Goal: Task Accomplishment & Management: Manage account settings

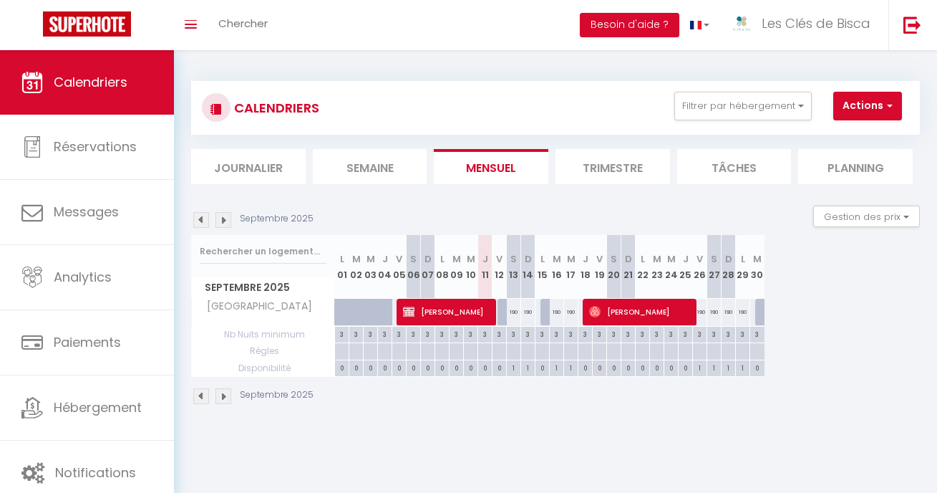
click at [553, 65] on div "CALENDRIERS Filtrer par hébergement Hiver Les Pins Parentis Le Cottage Détente …" at bounding box center [555, 243] width 763 height 386
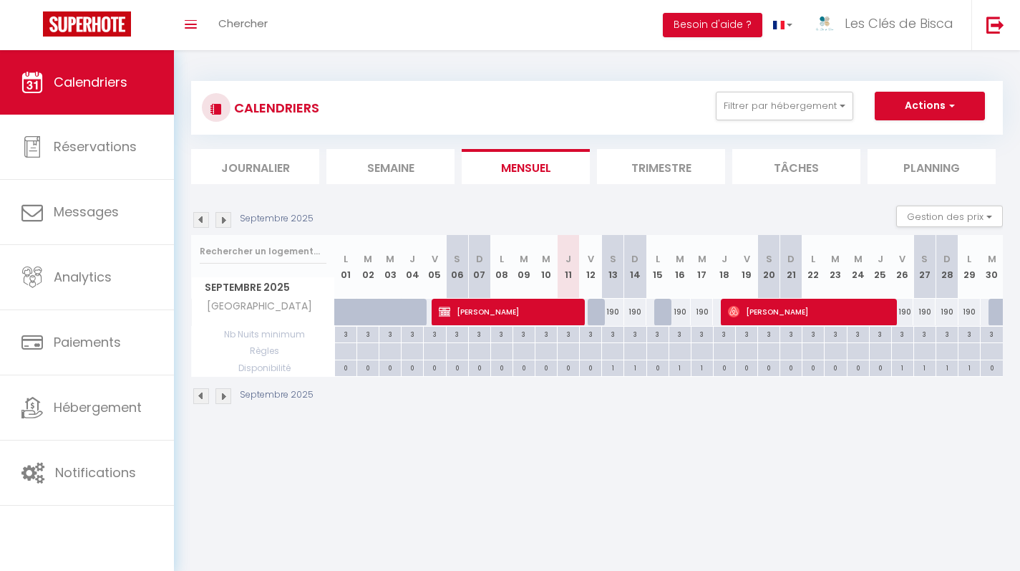
click at [593, 66] on div "CALENDRIERS Filtrer par hébergement Hiver Les Pins Parentis Le Cottage Détente …" at bounding box center [597, 243] width 846 height 386
click at [611, 63] on div "CALENDRIERS Filtrer par hébergement Hiver Les Pins Parentis Le Cottage Détente …" at bounding box center [597, 243] width 846 height 386
click at [611, 57] on div "CALENDRIERS Filtrer par hébergement Hiver Les Pins Parentis Le Cottage Détente …" at bounding box center [597, 243] width 846 height 386
click at [64, 77] on span "Calendriers" at bounding box center [91, 82] width 74 height 18
click at [661, 399] on div "Septembre 2025" at bounding box center [597, 398] width 812 height 42
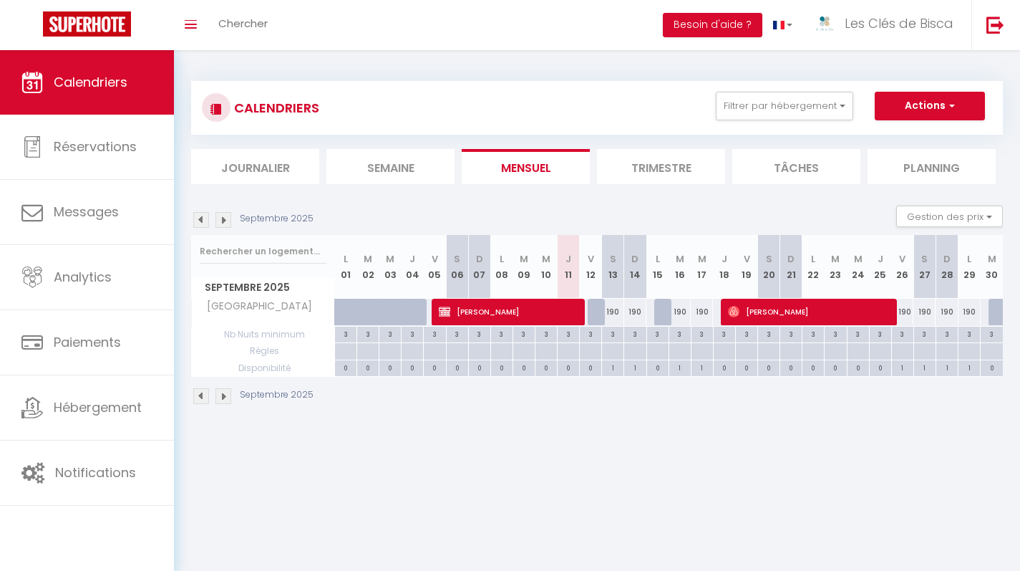
click at [666, 441] on body "🟢 Des questions ou besoin d'assistance pour la migration AirBnB? Connectez-vous…" at bounding box center [510, 335] width 1020 height 571
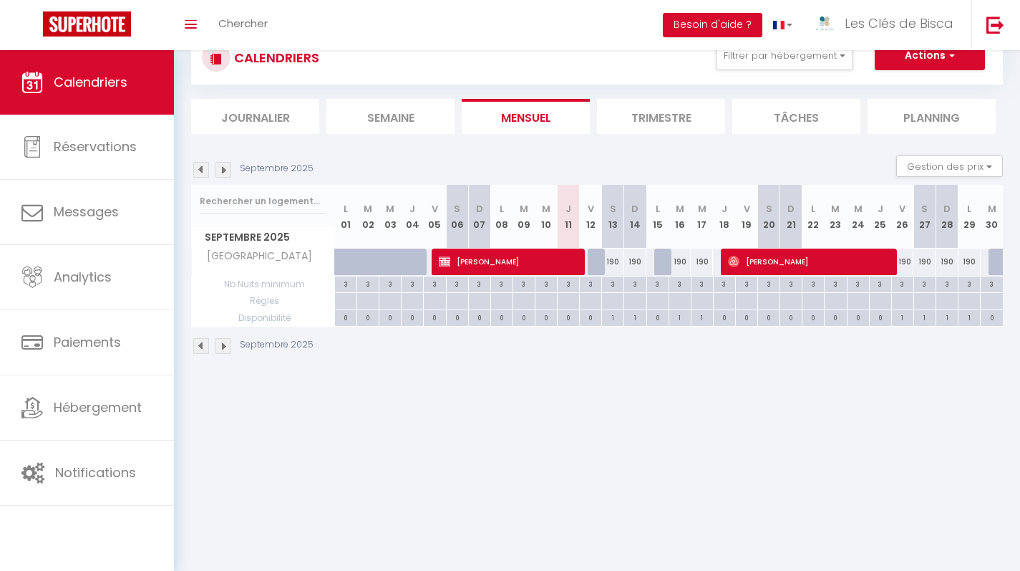
click at [669, 388] on body "🟢 Des questions ou besoin d'assistance pour la migration AirBnB? Connectez-vous…" at bounding box center [510, 285] width 1020 height 571
click at [688, 433] on body "🟢 Des questions ou besoin d'assistance pour la migration AirBnB? Connectez-vous…" at bounding box center [510, 285] width 1020 height 571
click at [634, 394] on body "🟢 Des questions ou besoin d'assistance pour la migration AirBnB? Connectez-vous…" at bounding box center [510, 285] width 1020 height 571
click at [654, 440] on body "🟢 Des questions ou besoin d'assistance pour la migration AirBnB? Connectez-vous…" at bounding box center [510, 285] width 1020 height 571
click at [679, 397] on body "🟢 Des questions ou besoin d'assistance pour la migration AirBnB? Connectez-vous…" at bounding box center [510, 285] width 1020 height 571
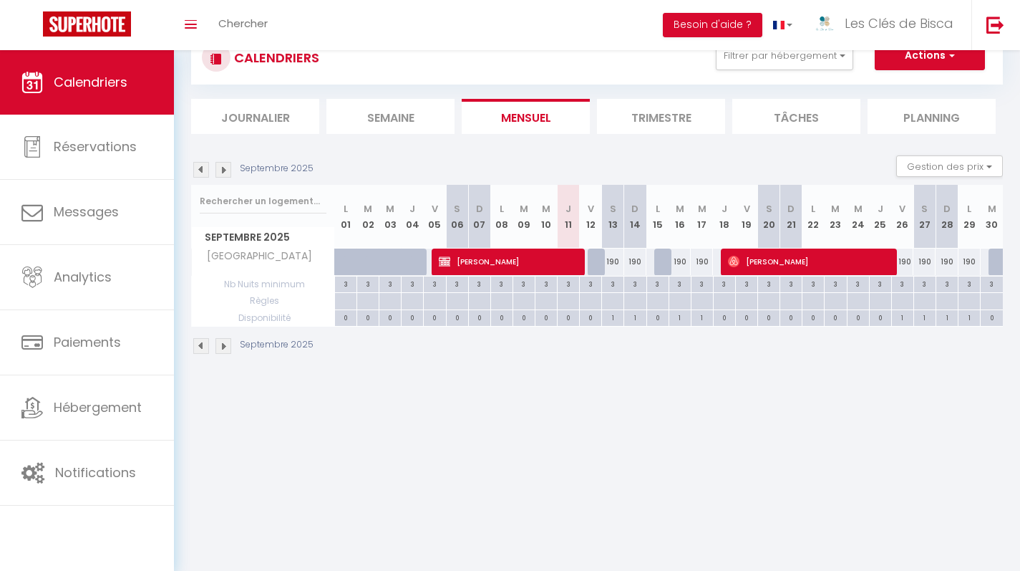
click at [623, 432] on body "🟢 Des questions ou besoin d'assistance pour la migration AirBnB? Connectez-vous…" at bounding box center [510, 285] width 1020 height 571
click at [613, 399] on body "🟢 Des questions ou besoin d'assistance pour la migration AirBnB? Connectez-vous…" at bounding box center [510, 285] width 1020 height 571
click at [641, 430] on body "🟢 Des questions ou besoin d'assistance pour la migration AirBnB? Connectez-vous…" at bounding box center [510, 285] width 1020 height 571
drag, startPoint x: 631, startPoint y: 403, endPoint x: 651, endPoint y: 402, distance: 19.4
click at [636, 403] on body "🟢 Des questions ou besoin d'assistance pour la migration AirBnB? Connectez-vous…" at bounding box center [510, 285] width 1020 height 571
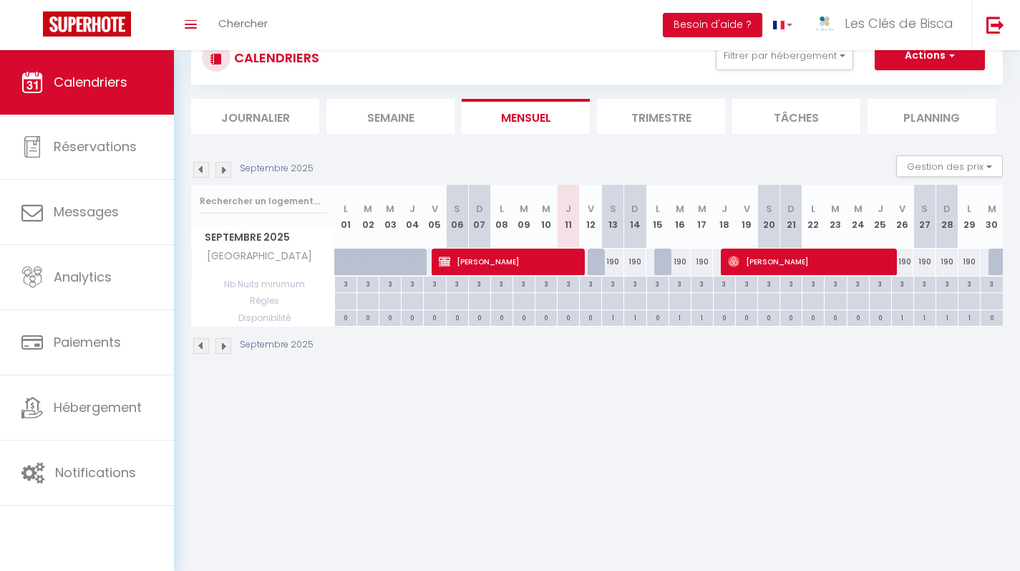
click at [651, 410] on body "🟢 Des questions ou besoin d'assistance pour la migration AirBnB? Connectez-vous…" at bounding box center [510, 285] width 1020 height 571
click at [640, 425] on body "🟢 Des questions ou besoin d'assistance pour la migration AirBnB? Connectez-vous…" at bounding box center [510, 285] width 1020 height 571
click at [639, 425] on body "🟢 Des questions ou besoin d'assistance pour la migration AirBnB? Connectez-vous…" at bounding box center [510, 285] width 1020 height 571
click at [634, 427] on body "🟢 Des questions ou besoin d'assistance pour la migration AirBnB? Connectez-vous…" at bounding box center [510, 285] width 1020 height 571
click at [634, 431] on body "🟢 Des questions ou besoin d'assistance pour la migration AirBnB? Connectez-vous…" at bounding box center [510, 285] width 1020 height 571
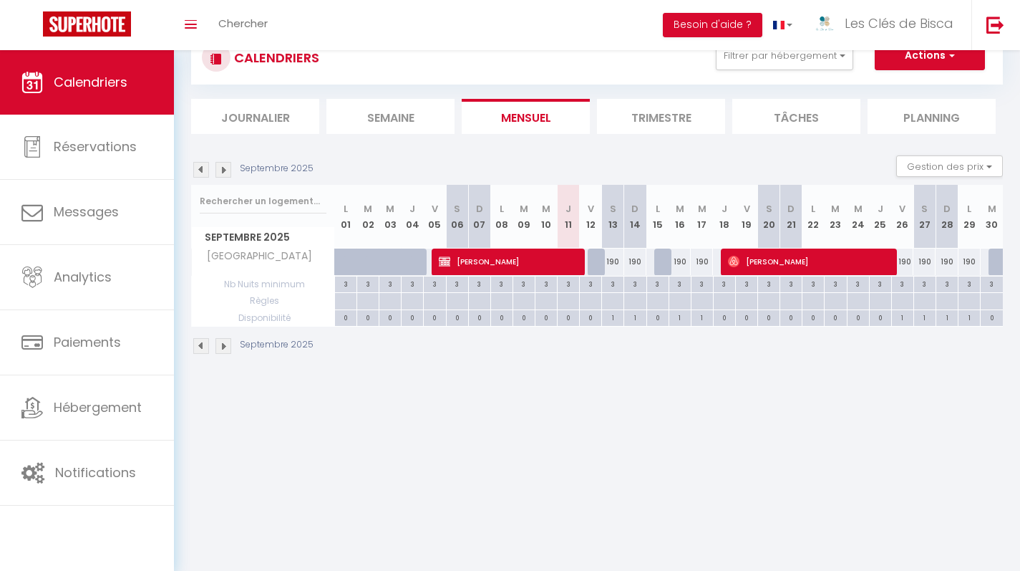
click at [630, 415] on body "🟢 Des questions ou besoin d'assistance pour la migration AirBnB? Connectez-vous…" at bounding box center [510, 285] width 1020 height 571
click at [634, 428] on body "🟢 Des questions ou besoin d'assistance pour la migration AirBnB? Connectez-vous…" at bounding box center [510, 285] width 1020 height 571
click at [634, 429] on body "🟢 Des questions ou besoin d'assistance pour la migration AirBnB? Connectez-vous…" at bounding box center [510, 285] width 1020 height 571
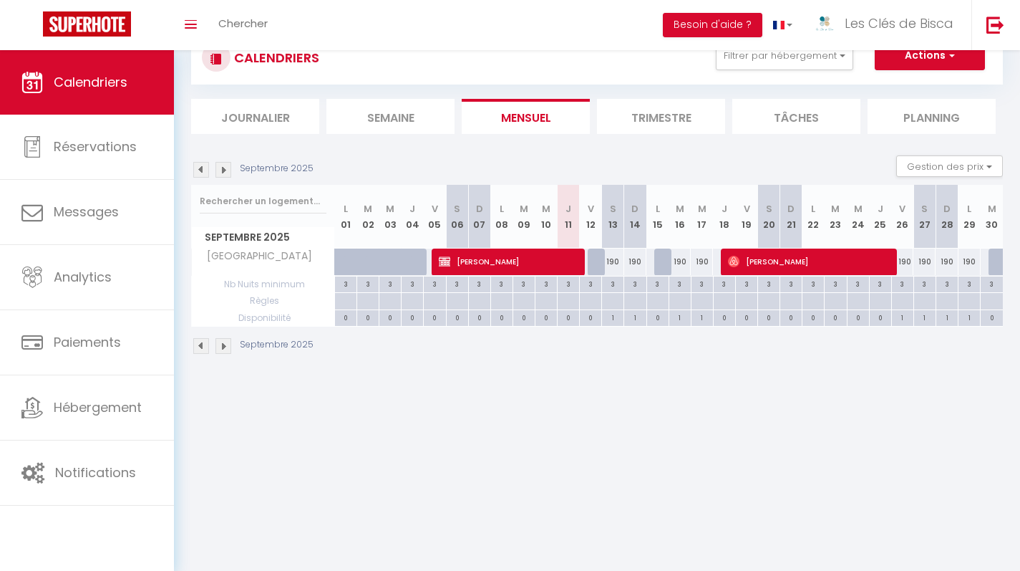
click at [625, 427] on body "🟢 Des questions ou besoin d'assistance pour la migration AirBnB? Connectez-vous…" at bounding box center [510, 285] width 1020 height 571
click at [673, 417] on body "🟢 Des questions ou besoin d'assistance pour la migration AirBnB? Connectez-vous…" at bounding box center [510, 285] width 1020 height 571
click at [678, 409] on body "🟢 Des questions ou besoin d'assistance pour la migration AirBnB? Connectez-vous…" at bounding box center [510, 285] width 1020 height 571
drag, startPoint x: 558, startPoint y: 452, endPoint x: 589, endPoint y: 405, distance: 56.4
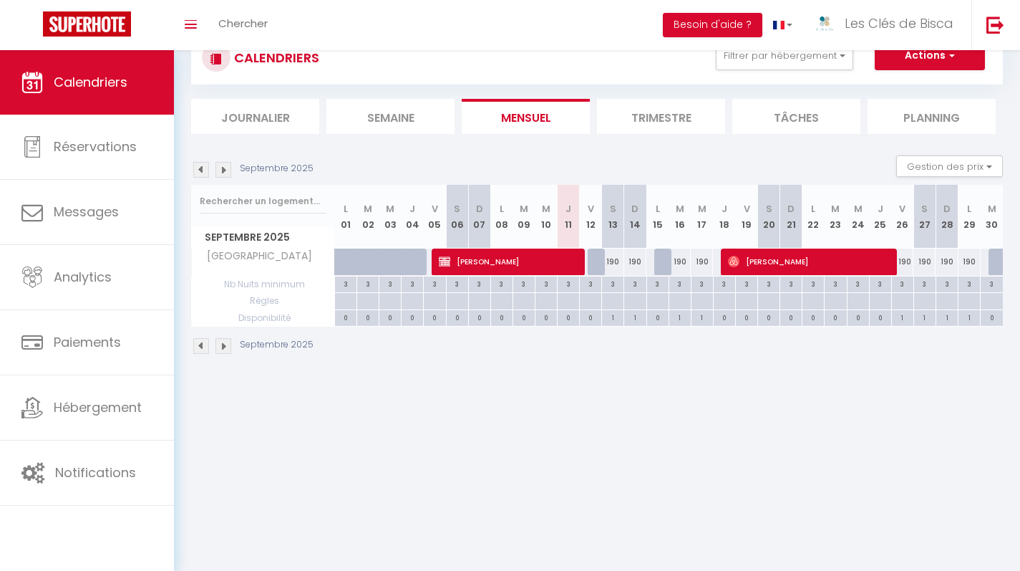
click at [560, 452] on body "🟢 Des questions ou besoin d'assistance pour la migration AirBnB? Connectez-vous…" at bounding box center [510, 285] width 1020 height 571
click at [639, 452] on body "🟢 Des questions ou besoin d'assistance pour la migration AirBnB? Connectez-vous…" at bounding box center [510, 285] width 1020 height 571
click at [613, 465] on body "🟢 Des questions ou besoin d'assistance pour la migration AirBnB? Connectez-vous…" at bounding box center [510, 285] width 1020 height 571
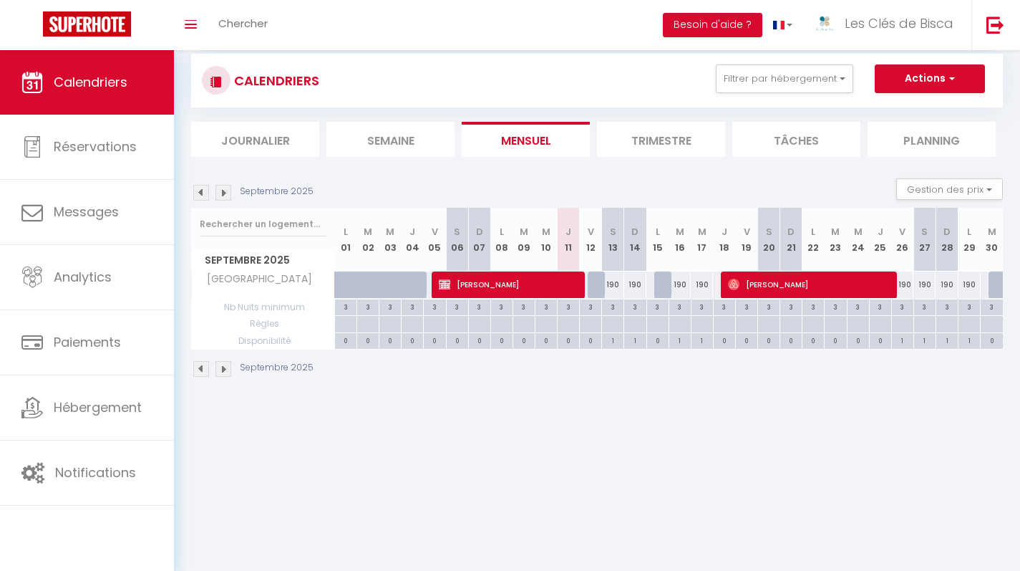
click at [629, 457] on body "🟢 Des questions ou besoin d'assistance pour la migration AirBnB? Connectez-vous…" at bounding box center [510, 308] width 1020 height 571
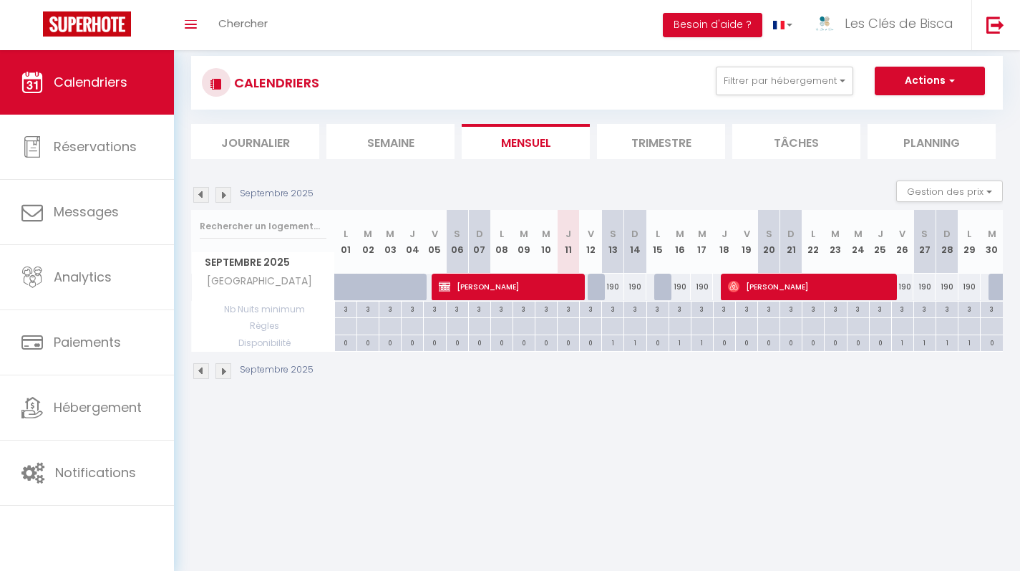
scroll to position [50, 0]
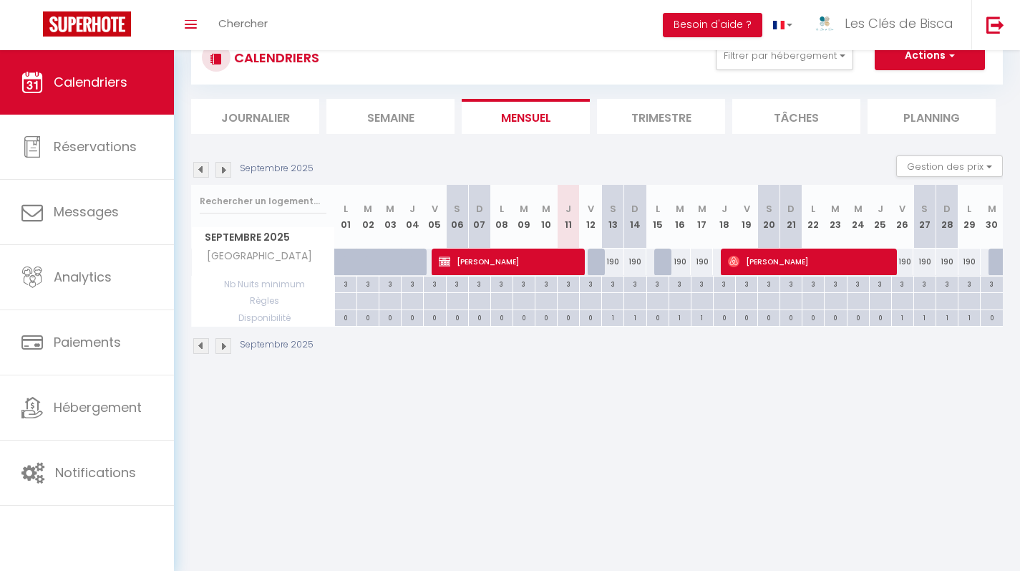
click at [617, 429] on body "🟢 Des questions ou besoin d'assistance pour la migration AirBnB? Connectez-vous…" at bounding box center [510, 285] width 1020 height 571
click at [645, 427] on body "🟢 Des questions ou besoin d'assistance pour la migration AirBnB? Connectez-vous…" at bounding box center [510, 285] width 1020 height 571
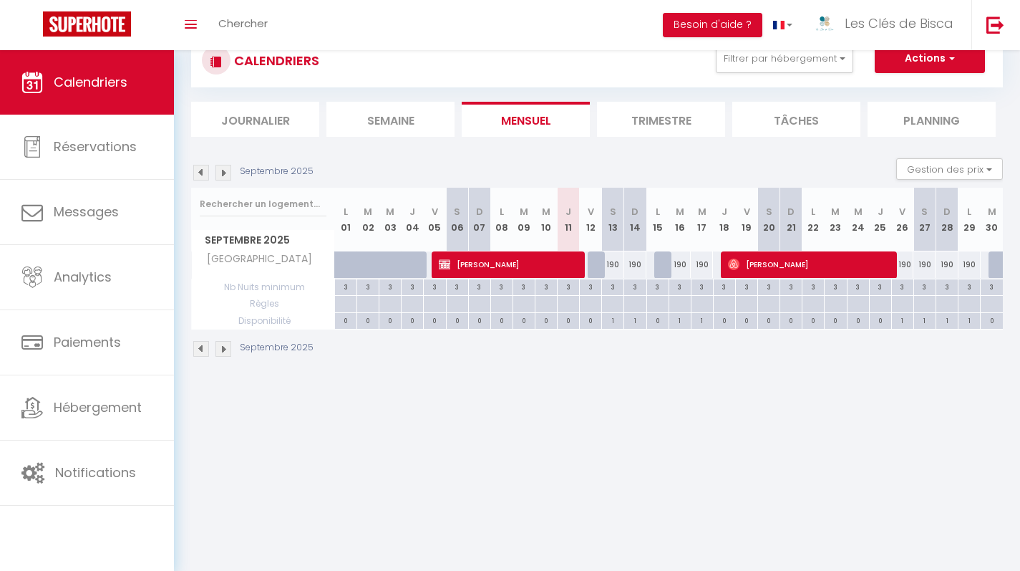
scroll to position [44, 0]
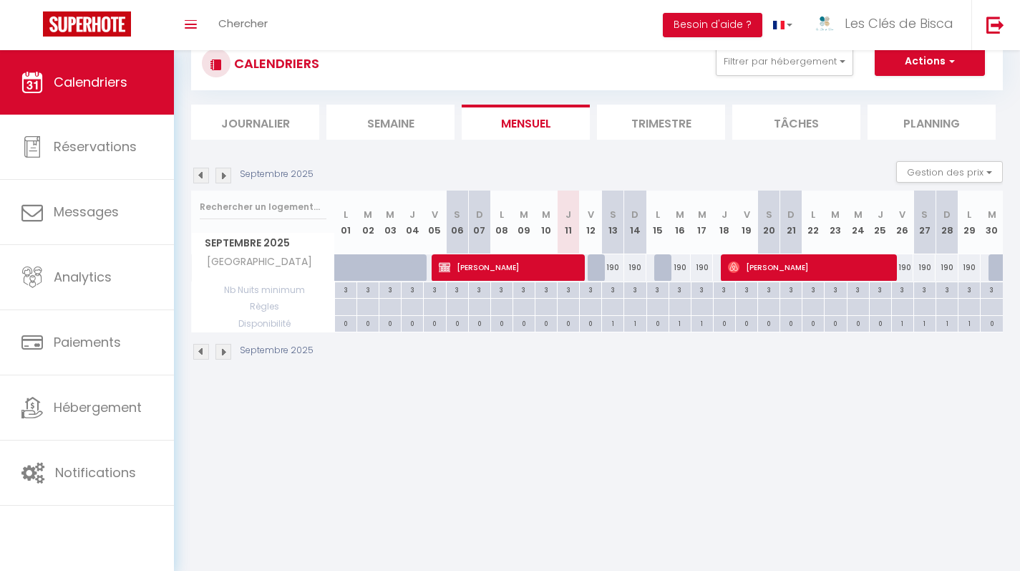
click at [634, 386] on div "CALENDRIERS Filtrer par hébergement Hiver Les Pins Parentis Le Cottage Détente …" at bounding box center [597, 199] width 846 height 386
click at [642, 404] on body "🟢 Des questions ou besoin d'assistance pour la migration AirBnB? Connectez-vous…" at bounding box center [510, 291] width 1020 height 571
click at [639, 388] on div "CALENDRIERS Filtrer par hébergement Hiver Les Pins Parentis Le Cottage Détente …" at bounding box center [597, 199] width 846 height 386
click at [639, 391] on body "🟢 Des questions ou besoin d'assistance pour la migration AirBnB? Connectez-vous…" at bounding box center [510, 291] width 1020 height 571
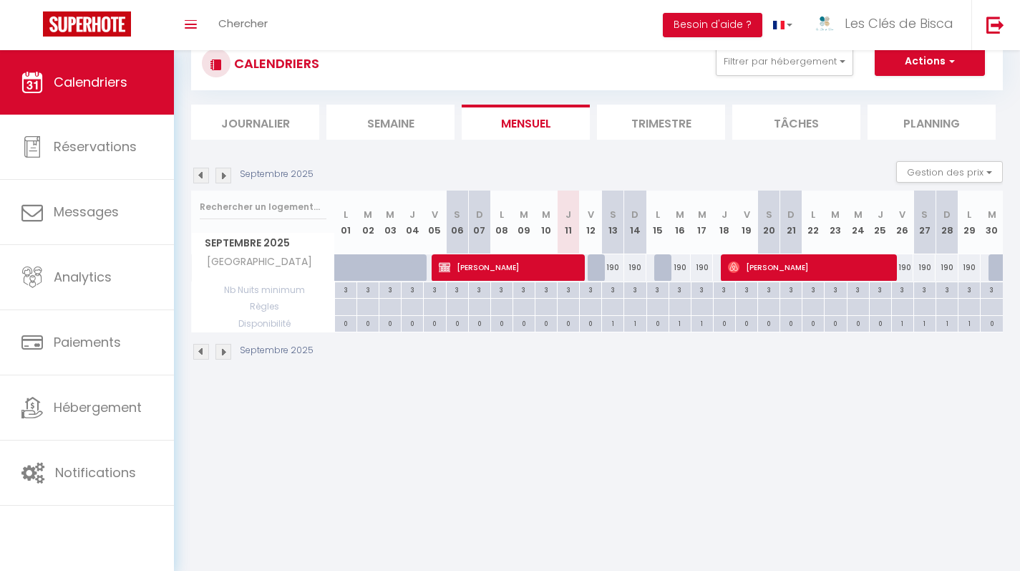
click at [659, 386] on div "CALENDRIERS Filtrer par hébergement Hiver Les Pins Parentis Le Cottage Détente …" at bounding box center [597, 199] width 846 height 386
click at [656, 390] on body "🟢 Des questions ou besoin d'assistance pour la migration AirBnB? Connectez-vous…" at bounding box center [510, 291] width 1020 height 571
click at [656, 392] on body "🟢 Des questions ou besoin d'assistance pour la migration AirBnB? Connectez-vous…" at bounding box center [510, 291] width 1020 height 571
click at [656, 403] on body "🟢 Des questions ou besoin d'assistance pour la migration AirBnB? Connectez-vous…" at bounding box center [510, 291] width 1020 height 571
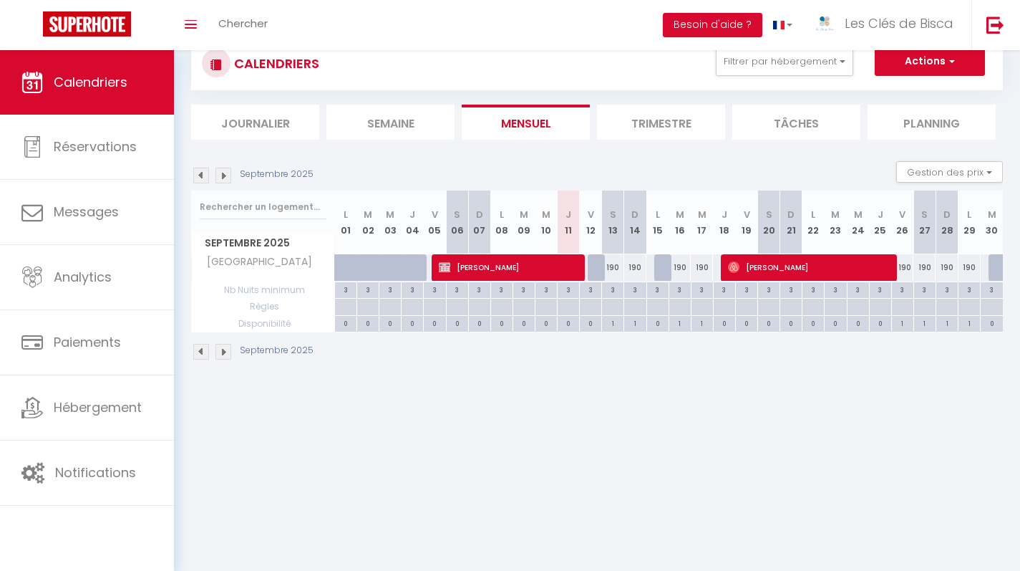
click at [656, 403] on body "🟢 Des questions ou besoin d'assistance pour la migration AirBnB? Connectez-vous…" at bounding box center [510, 291] width 1020 height 571
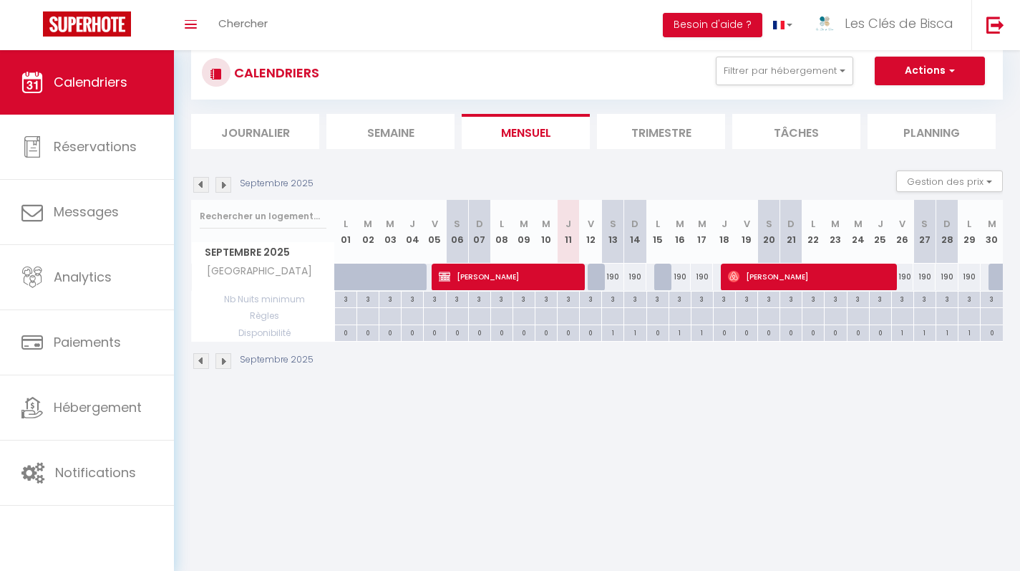
click at [640, 412] on body "🟢 Des questions ou besoin d'assistance pour la migration AirBnB? Connectez-vous…" at bounding box center [510, 300] width 1020 height 571
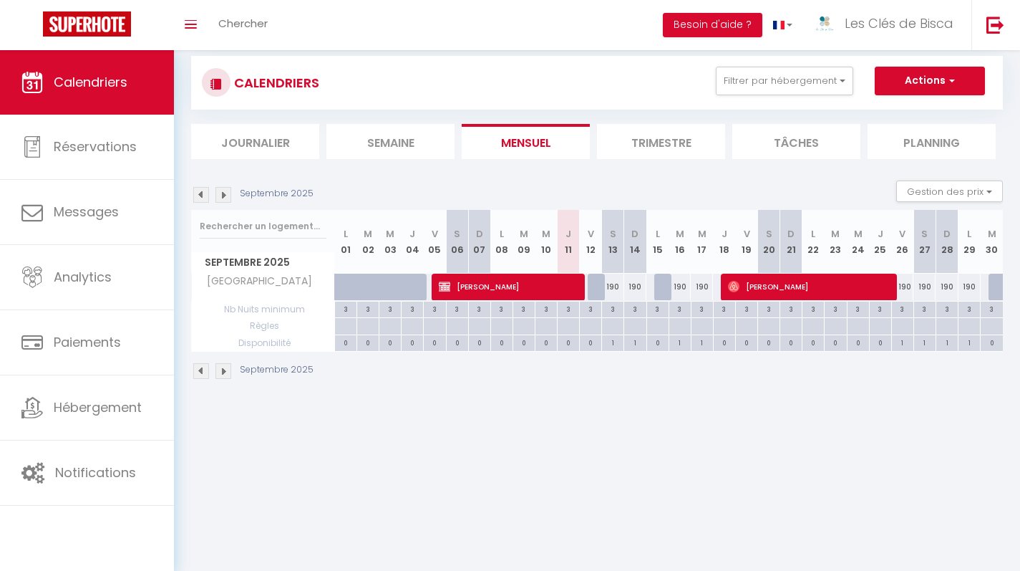
scroll to position [50, 0]
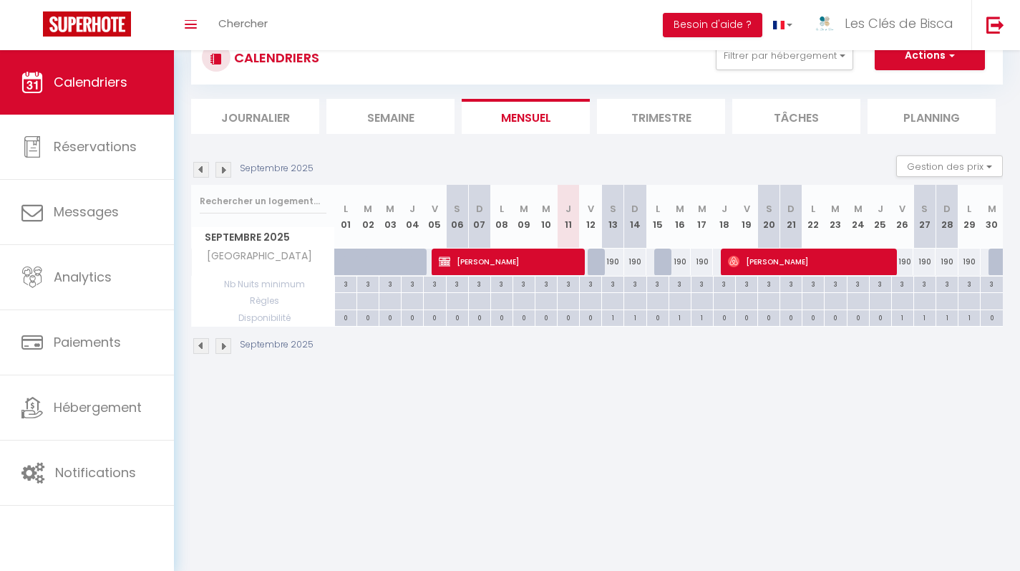
click at [640, 412] on body "🟢 Des questions ou besoin d'assistance pour la migration AirBnB? Connectez-vous…" at bounding box center [510, 285] width 1020 height 571
click at [646, 414] on body "🟢 Des questions ou besoin d'assistance pour la migration AirBnB? Connectez-vous…" at bounding box center [510, 285] width 1020 height 571
click at [633, 406] on body "🟢 Des questions ou besoin d'assistance pour la migration AirBnB? Connectez-vous…" at bounding box center [510, 285] width 1020 height 571
click at [635, 428] on body "🟢 Des questions ou besoin d'assistance pour la migration AirBnB? Connectez-vous…" at bounding box center [510, 285] width 1020 height 571
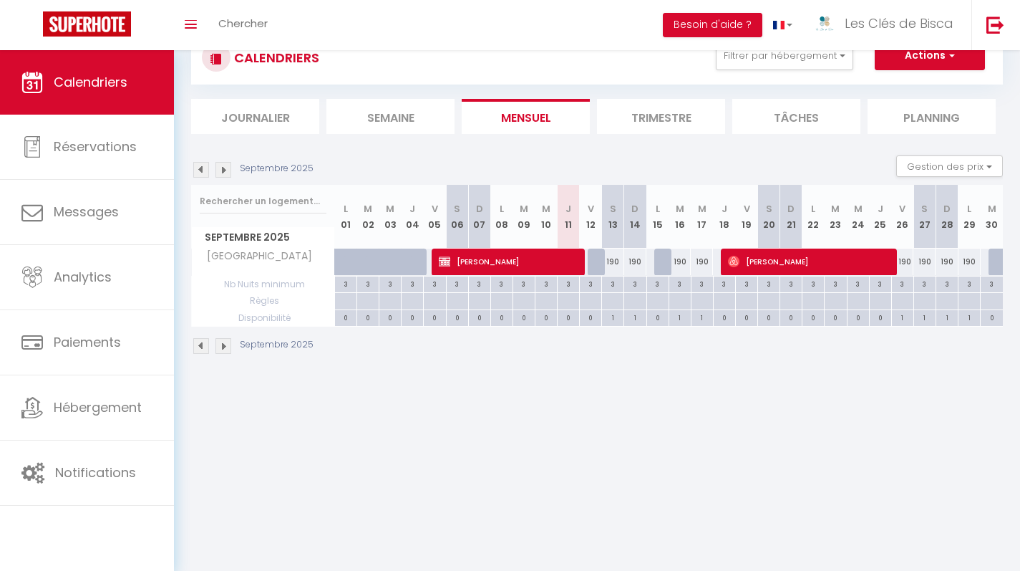
click at [630, 426] on body "🟢 Des questions ou besoin d'assistance pour la migration AirBnB? Connectez-vous…" at bounding box center [510, 285] width 1020 height 571
click at [630, 422] on body "🟢 Des questions ou besoin d'assistance pour la migration AirBnB? Connectez-vous…" at bounding box center [510, 285] width 1020 height 571
click at [630, 430] on body "🟢 Des questions ou besoin d'assistance pour la migration AirBnB? Connectez-vous…" at bounding box center [510, 285] width 1020 height 571
click at [625, 430] on body "🟢 Des questions ou besoin d'assistance pour la migration AirBnB? Connectez-vous…" at bounding box center [510, 285] width 1020 height 571
click at [629, 431] on body "🟢 Des questions ou besoin d'assistance pour la migration AirBnB? Connectez-vous…" at bounding box center [510, 285] width 1020 height 571
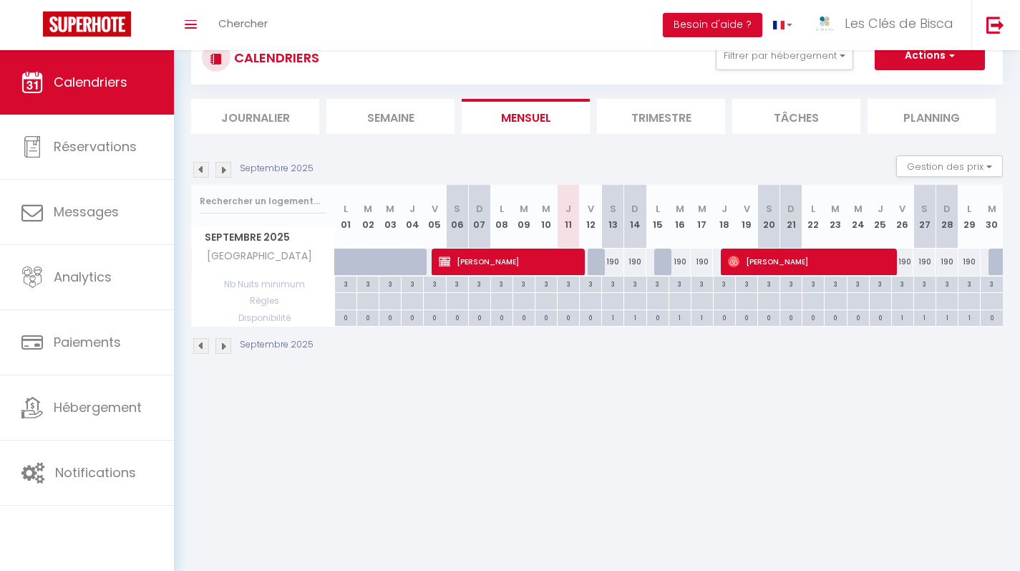
click at [628, 422] on body "🟢 Des questions ou besoin d'assistance pour la migration AirBnB? Connectez-vous…" at bounding box center [510, 285] width 1020 height 571
click at [627, 428] on body "🟢 Des questions ou besoin d'assistance pour la migration AirBnB? Connectez-vous…" at bounding box center [510, 285] width 1020 height 571
click at [624, 410] on body "🟢 Des questions ou besoin d'assistance pour la migration AirBnB? Connectez-vous…" at bounding box center [510, 285] width 1020 height 571
click at [626, 421] on body "🟢 Des questions ou besoin d'assistance pour la migration AirBnB? Connectez-vous…" at bounding box center [510, 285] width 1020 height 571
click at [622, 432] on body "🟢 Des questions ou besoin d'assistance pour la migration AirBnB? Connectez-vous…" at bounding box center [510, 285] width 1020 height 571
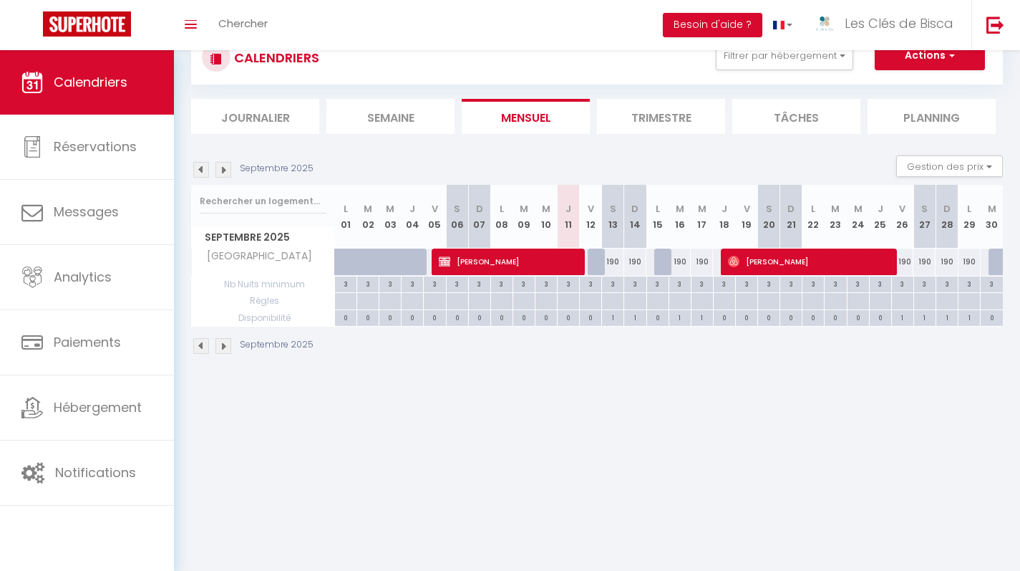
click at [624, 437] on body "🟢 Des questions ou besoin d'assistance pour la migration AirBnB? Connectez-vous…" at bounding box center [510, 285] width 1020 height 571
click at [629, 437] on body "🟢 Des questions ou besoin d'assistance pour la migration AirBnB? Connectez-vous…" at bounding box center [510, 285] width 1020 height 571
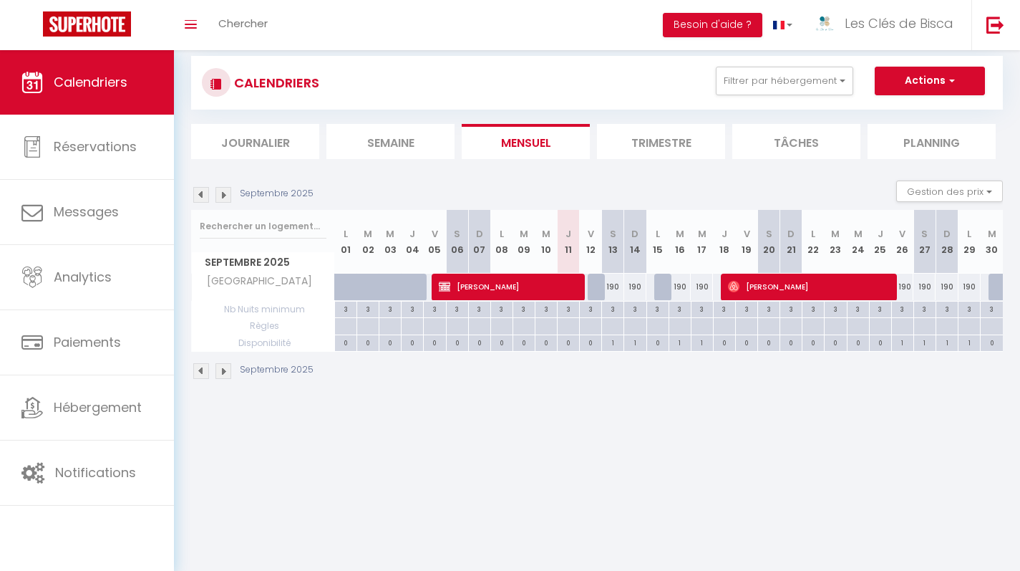
scroll to position [0, 0]
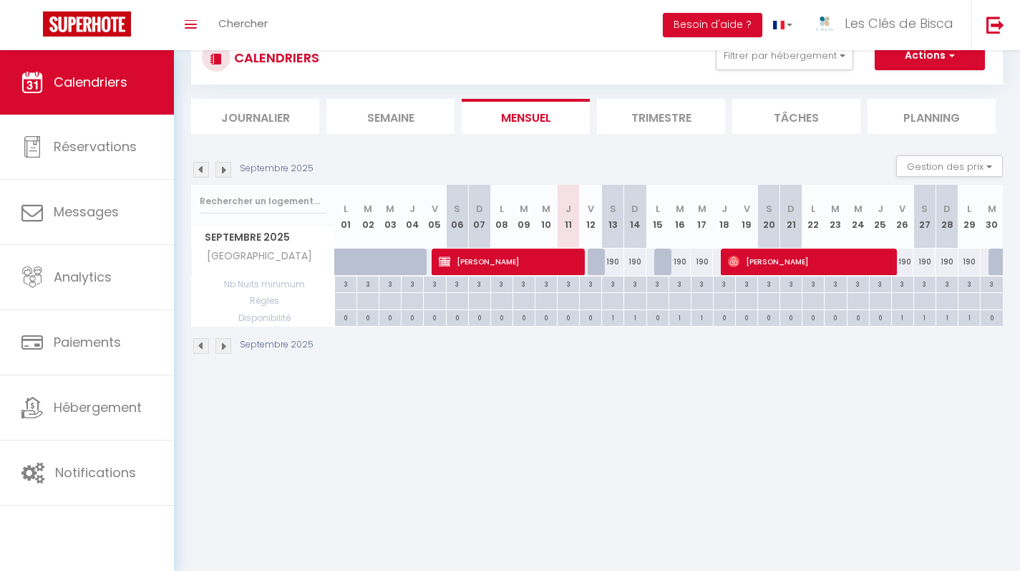
click at [631, 433] on body "🟢 Des questions ou besoin d'assistance pour la migration AirBnB? Connectez-vous…" at bounding box center [510, 285] width 1020 height 571
click at [631, 430] on body "🟢 Des questions ou besoin d'assistance pour la migration AirBnB? Connectez-vous…" at bounding box center [510, 285] width 1020 height 571
click at [630, 427] on body "🟢 Des questions ou besoin d'assistance pour la migration AirBnB? Connectez-vous…" at bounding box center [510, 285] width 1020 height 571
click at [598, 445] on body "🟢 Des questions ou besoin d'assistance pour la migration AirBnB? Connectez-vous…" at bounding box center [510, 285] width 1020 height 571
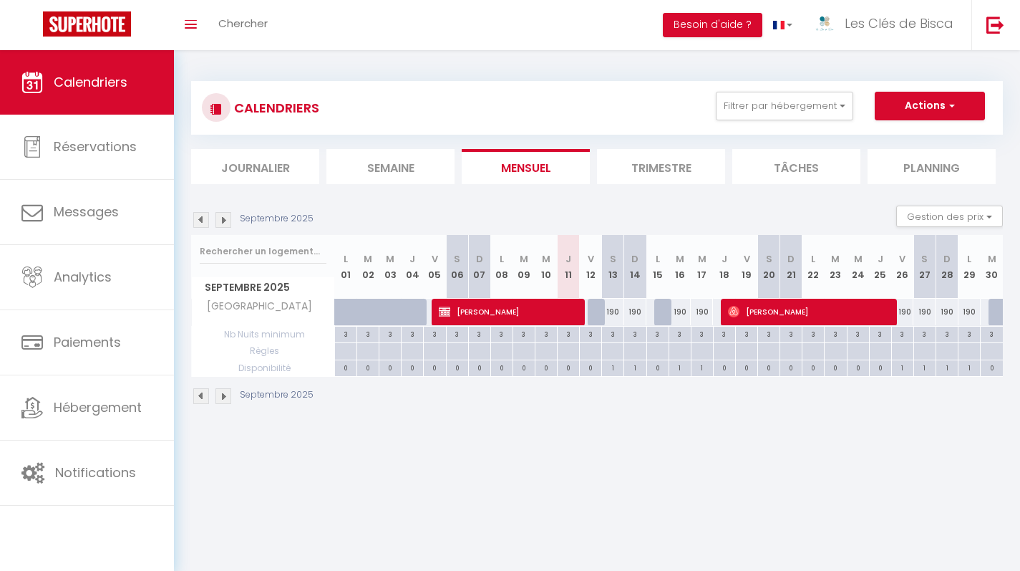
click at [602, 447] on body "🟢 Des questions ou besoin d'assistance pour la migration AirBnB? Connectez-vous…" at bounding box center [510, 335] width 1020 height 571
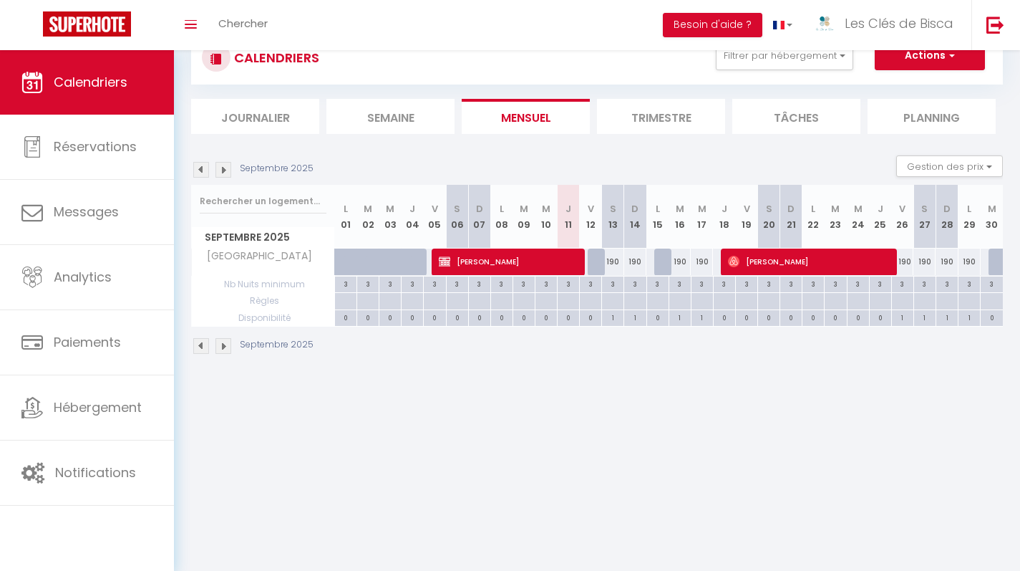
click at [606, 416] on body "🟢 Des questions ou besoin d'assistance pour la migration AirBnB? Connectez-vous…" at bounding box center [510, 285] width 1020 height 571
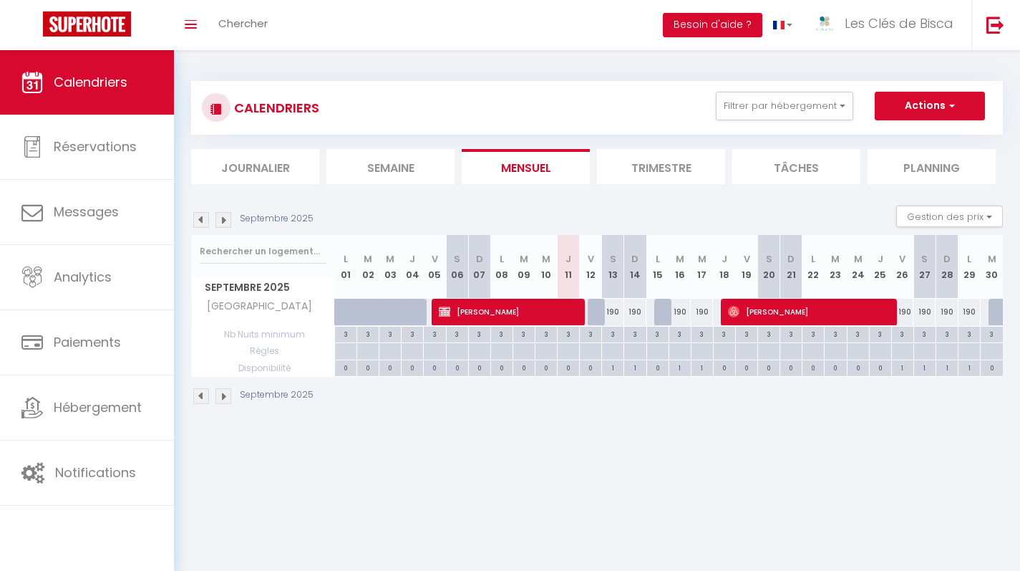
click at [611, 452] on body "🟢 Des questions ou besoin d'assistance pour la migration AirBnB? Connectez-vous…" at bounding box center [510, 335] width 1020 height 571
click at [618, 461] on body "🟢 Des questions ou besoin d'assistance pour la migration AirBnB? Connectez-vous…" at bounding box center [510, 335] width 1020 height 571
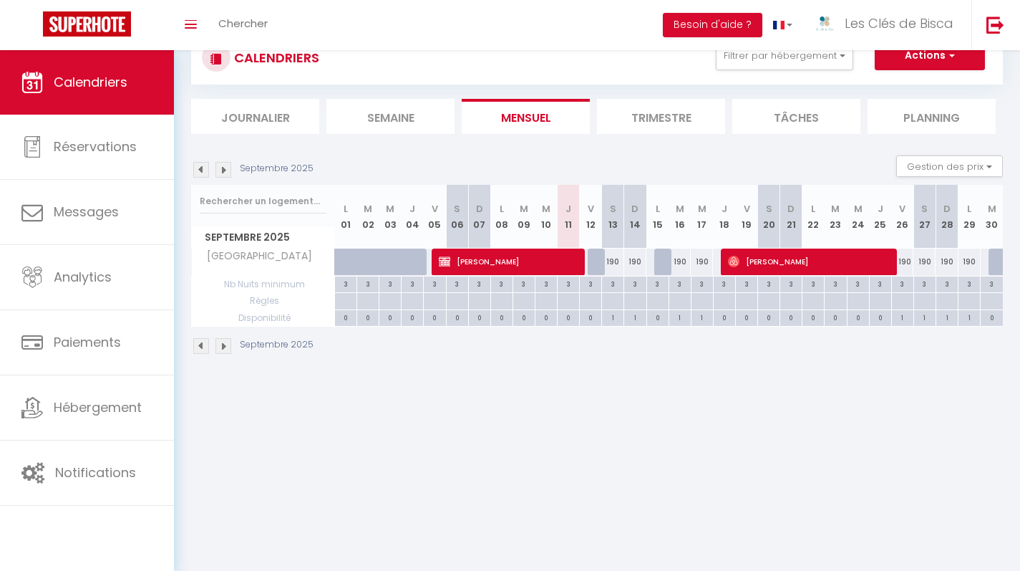
click at [615, 426] on body "🟢 Des questions ou besoin d'assistance pour la migration AirBnB? Connectez-vous…" at bounding box center [510, 285] width 1020 height 571
click at [600, 412] on body "🟢 Des questions ou besoin d'assistance pour la migration AirBnB? Connectez-vous…" at bounding box center [510, 285] width 1020 height 571
click at [608, 457] on body "🟢 Des questions ou besoin d'assistance pour la migration AirBnB? Connectez-vous…" at bounding box center [510, 285] width 1020 height 571
click at [607, 450] on body "🟢 Des questions ou besoin d'assistance pour la migration AirBnB? Connectez-vous…" at bounding box center [510, 285] width 1020 height 571
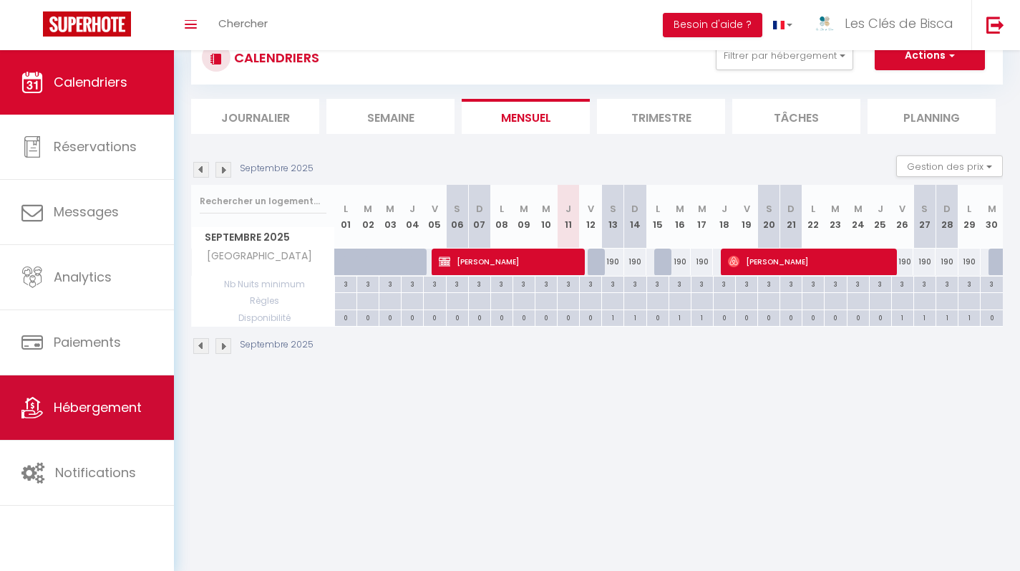
click at [105, 415] on span "Hébergement" at bounding box center [98, 407] width 88 height 18
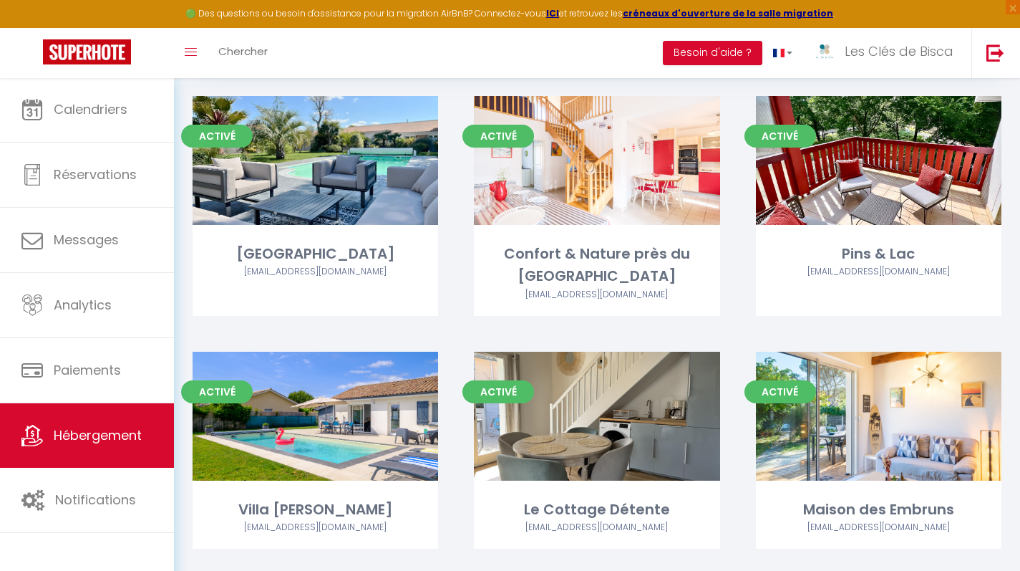
click at [598, 303] on div "Activé Editer Confort & Nature près du Lac [EMAIL_ADDRESS][DOMAIN_NAME]" at bounding box center [596, 224] width 281 height 256
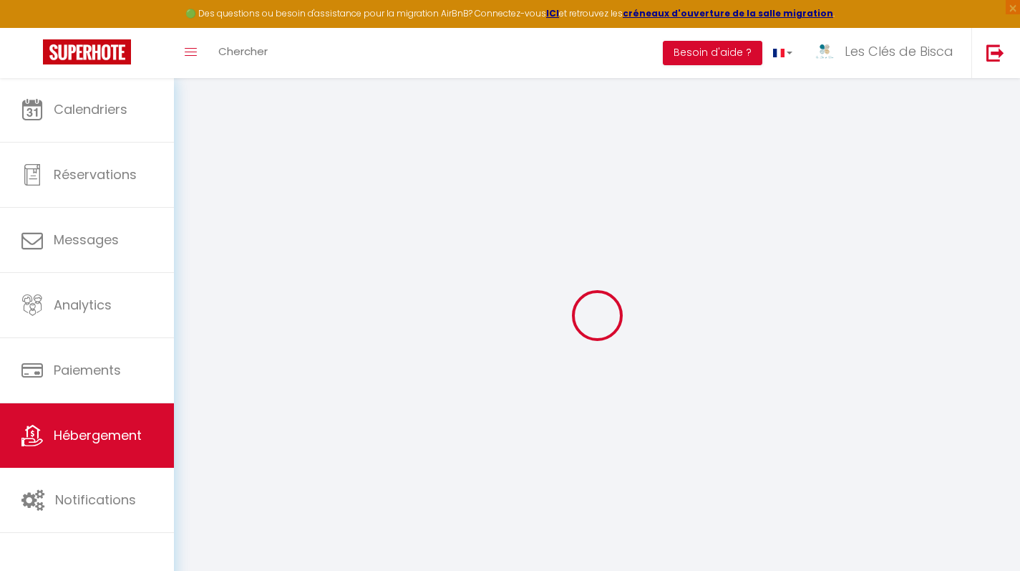
click at [61, 426] on span "Hébergement" at bounding box center [98, 435] width 88 height 18
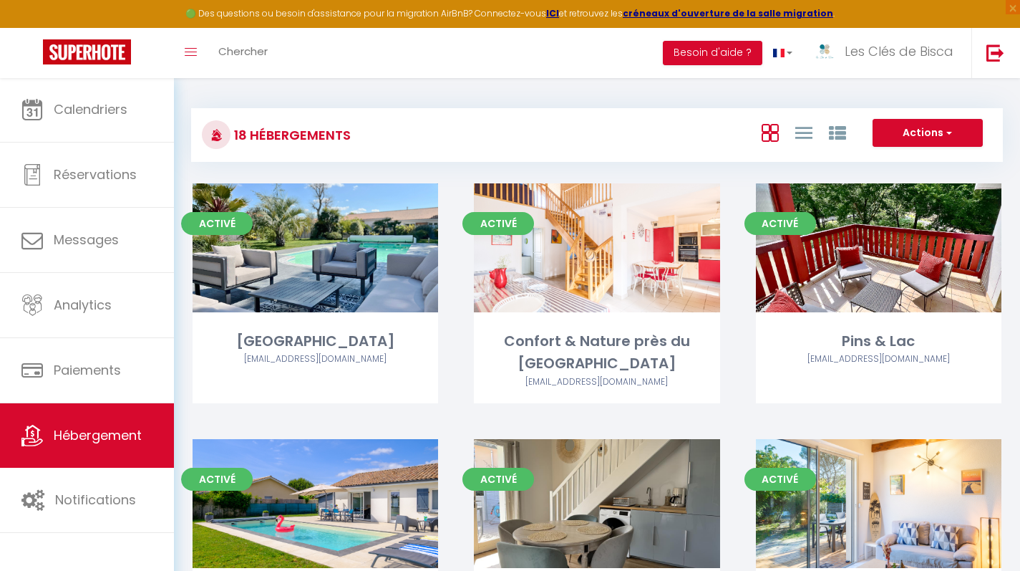
click at [734, 263] on div "Activé Editer Confort & Nature près du Lac [EMAIL_ADDRESS][DOMAIN_NAME]" at bounding box center [596, 311] width 281 height 256
click at [734, 256] on div "Activé Editer Confort & Nature près du Lac [EMAIL_ADDRESS][DOMAIN_NAME]" at bounding box center [596, 311] width 281 height 256
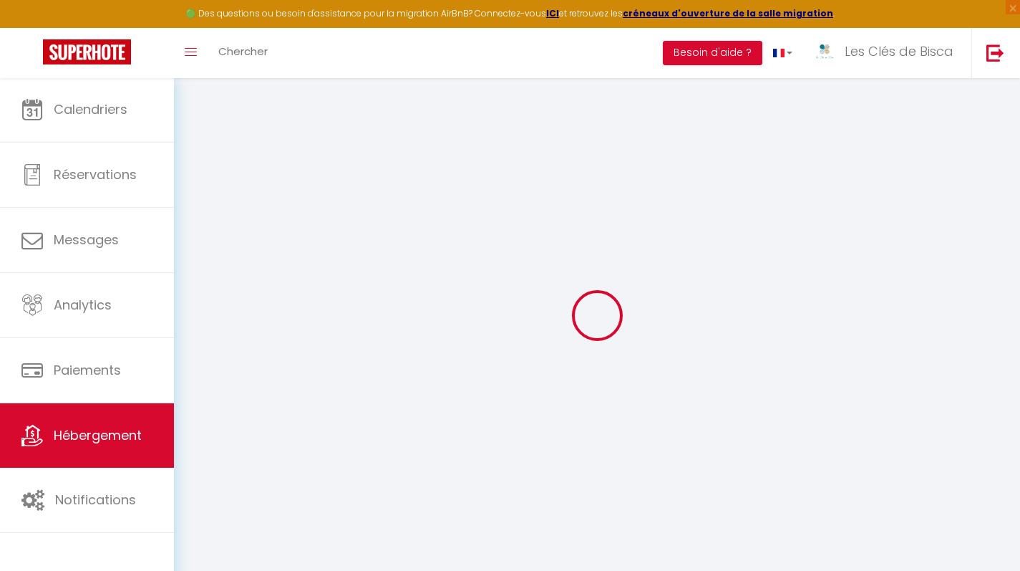
click at [85, 435] on span "Hébergement" at bounding box center [98, 435] width 88 height 18
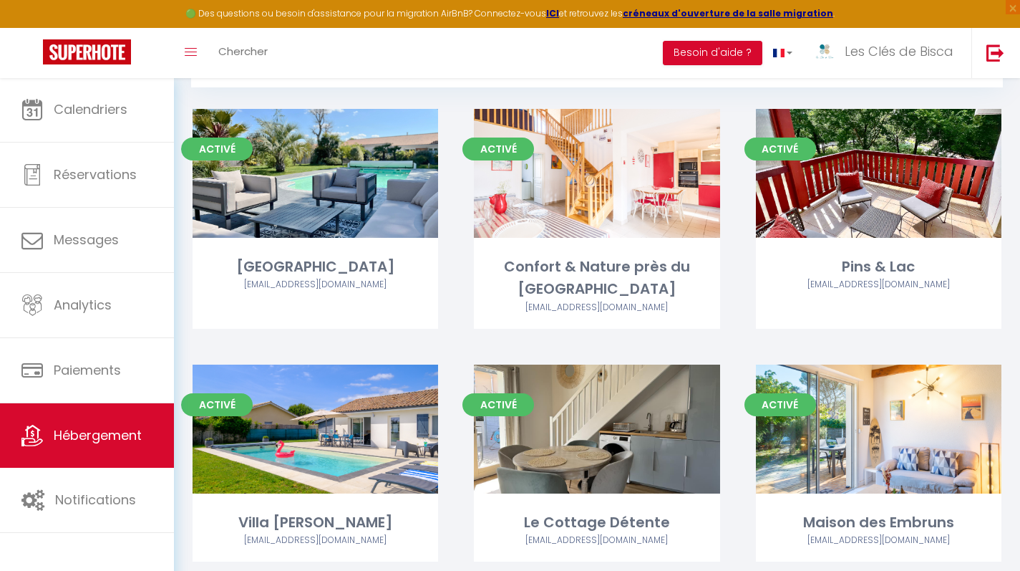
scroll to position [144, 0]
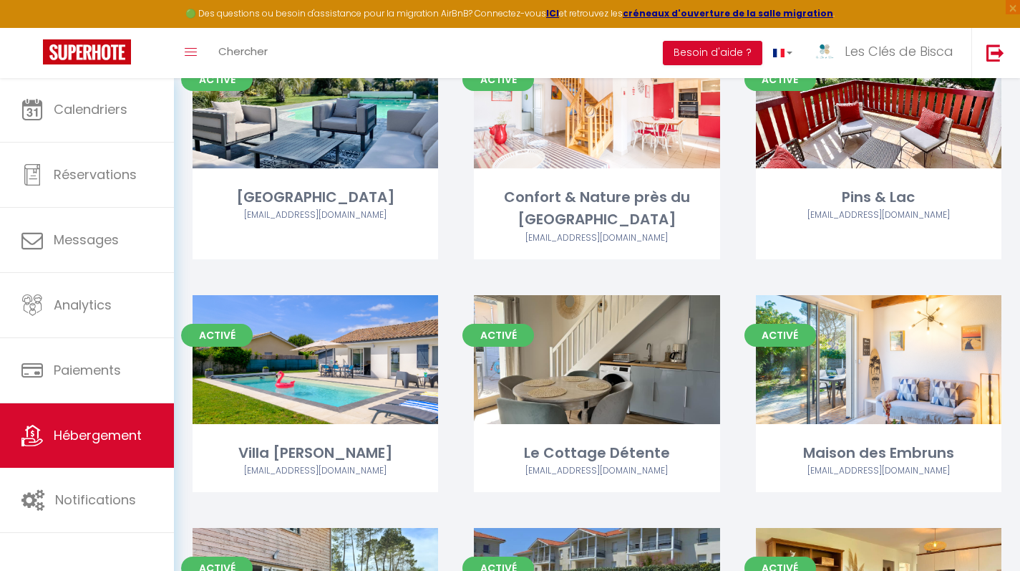
click at [736, 246] on div "Activé Editer Confort & Nature près du Lac [EMAIL_ADDRESS][DOMAIN_NAME]" at bounding box center [596, 167] width 281 height 256
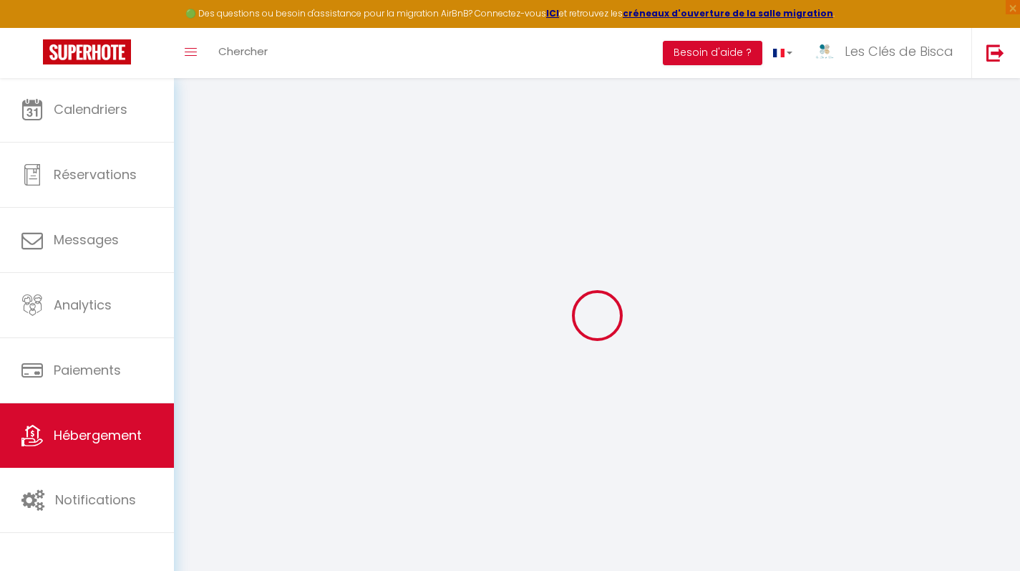
click at [124, 446] on link "Hébergement" at bounding box center [87, 435] width 174 height 64
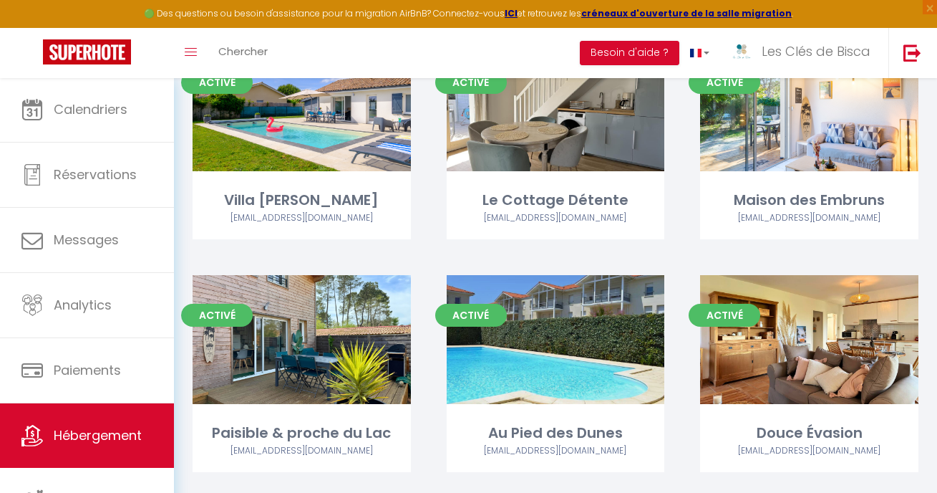
scroll to position [394, 0]
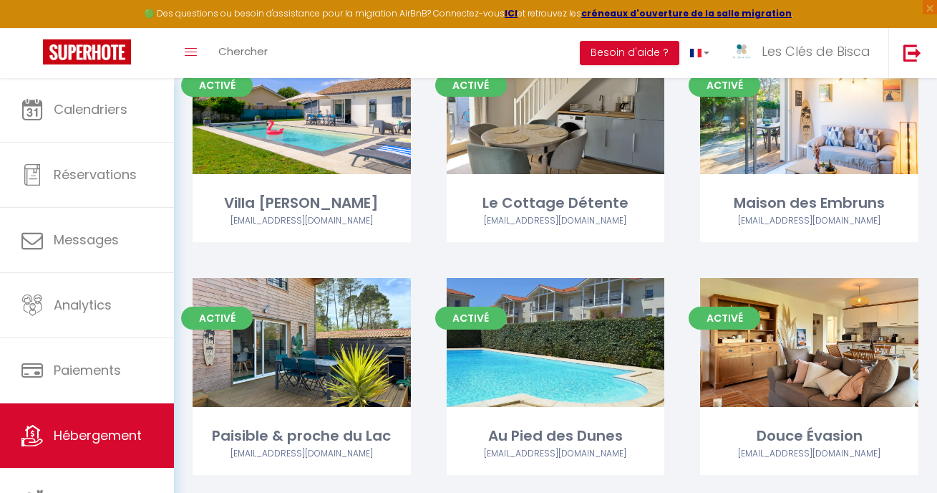
click at [681, 227] on div "Activé Editer Le Cottage Détente [EMAIL_ADDRESS][DOMAIN_NAME]" at bounding box center [556, 161] width 254 height 233
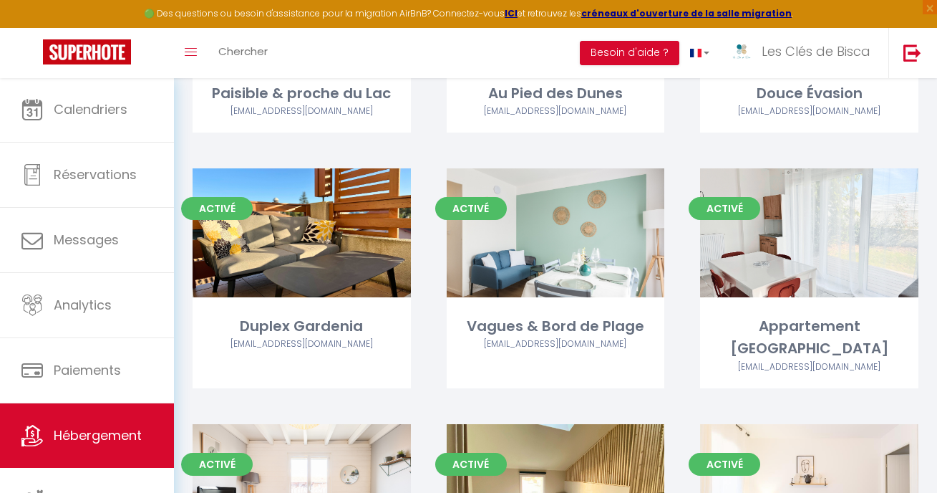
scroll to position [733, 0]
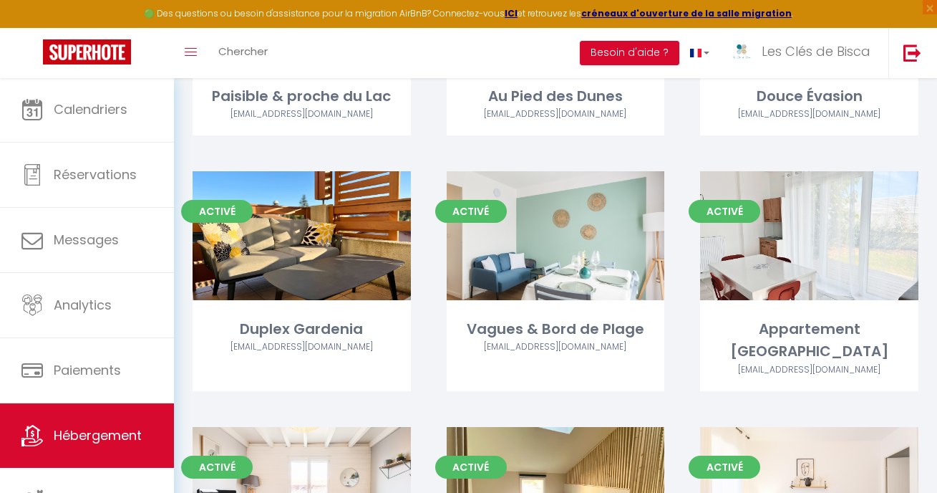
click at [679, 224] on div "Activé Editer Vagues & Bord de Plage [EMAIL_ADDRESS][DOMAIN_NAME]" at bounding box center [556, 299] width 254 height 256
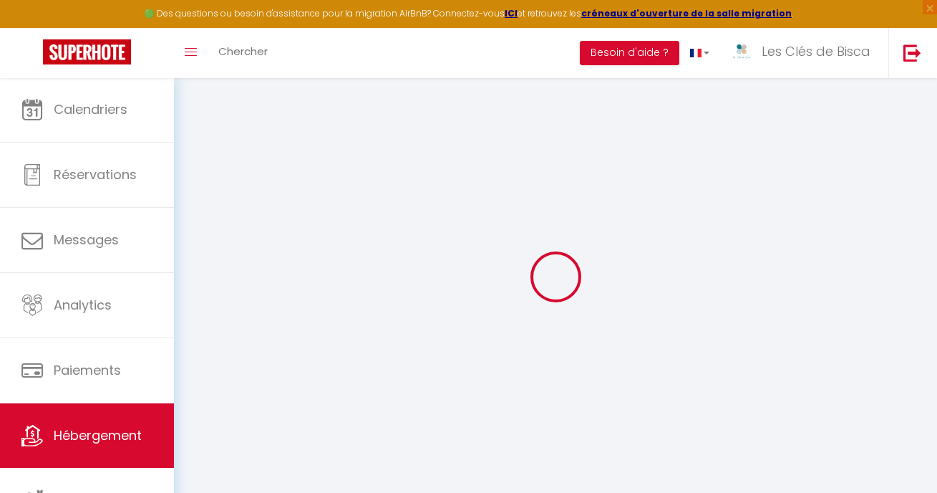
select select
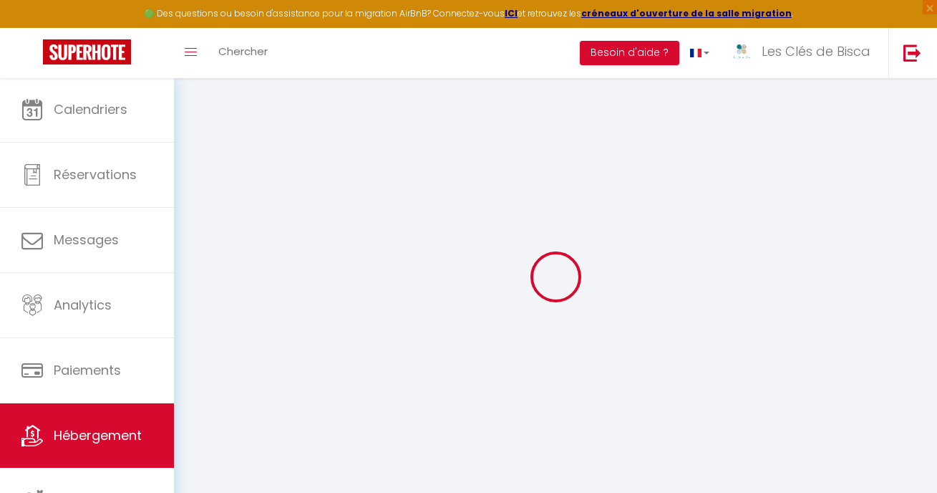
select select
checkbox input "false"
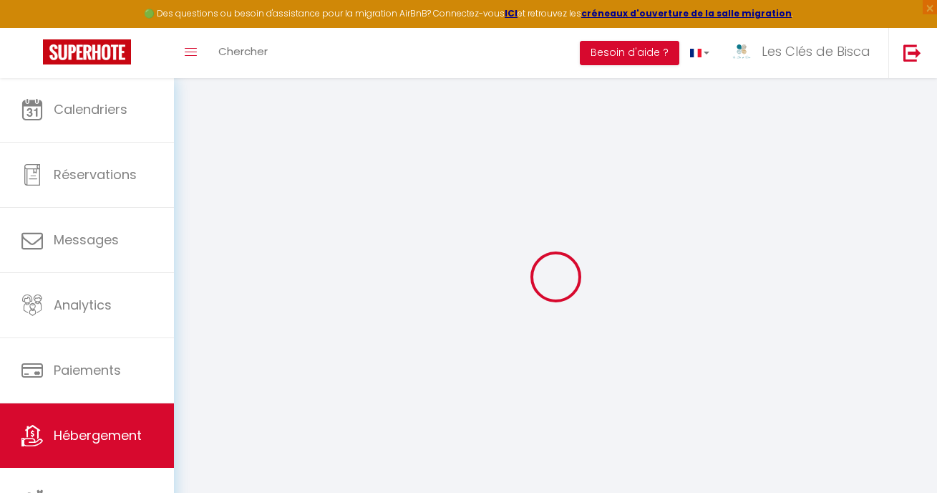
select select
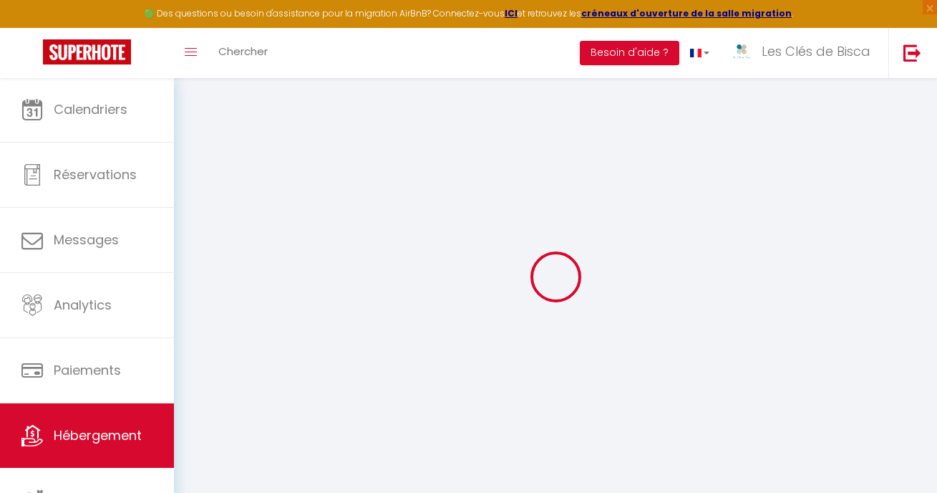
select select
checkbox input "false"
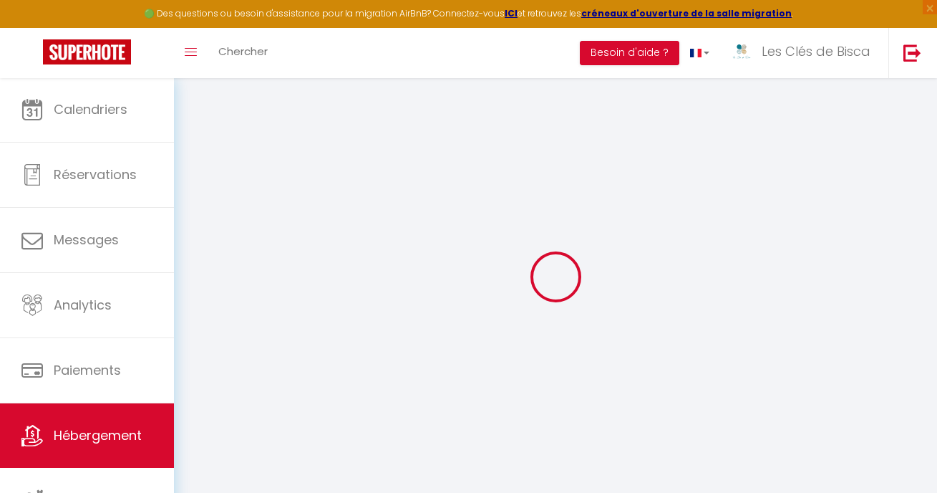
checkbox input "false"
select select
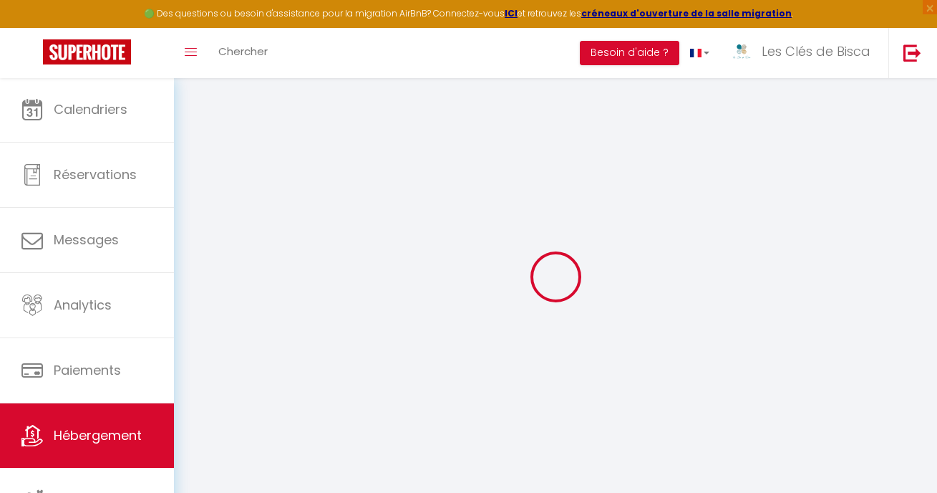
select select
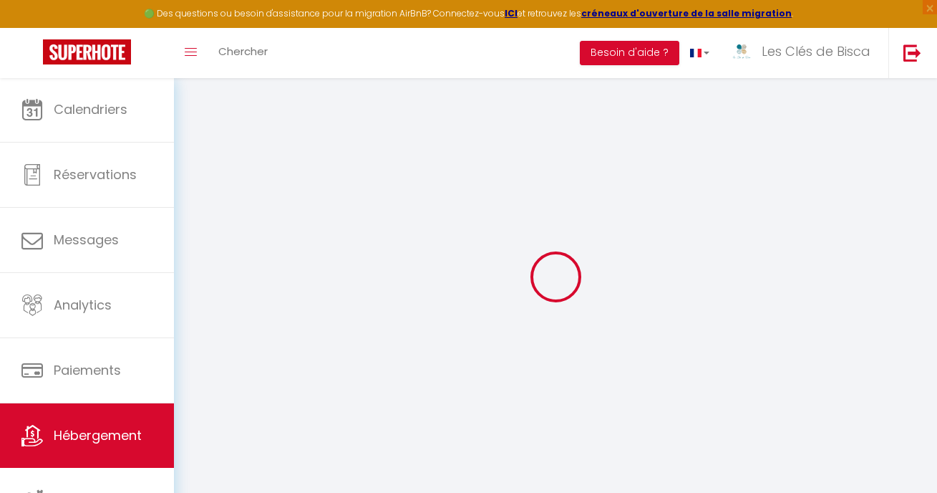
checkbox input "false"
select select
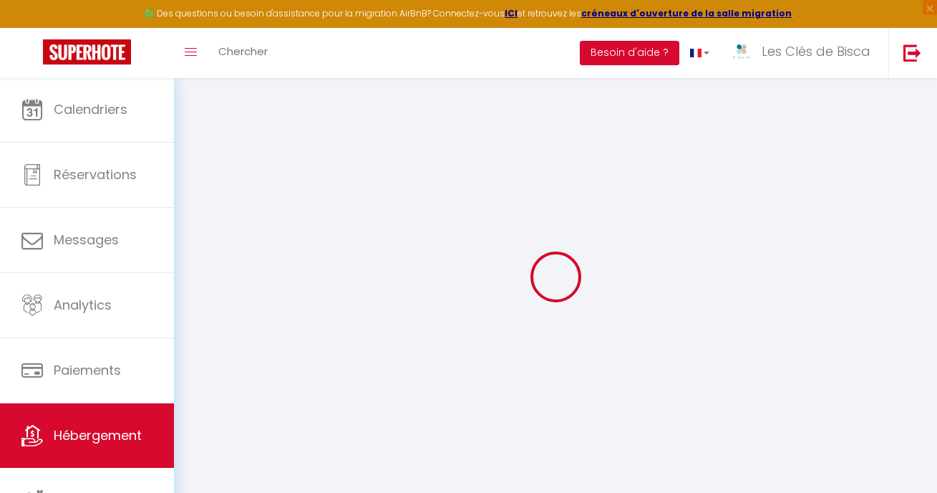
select select
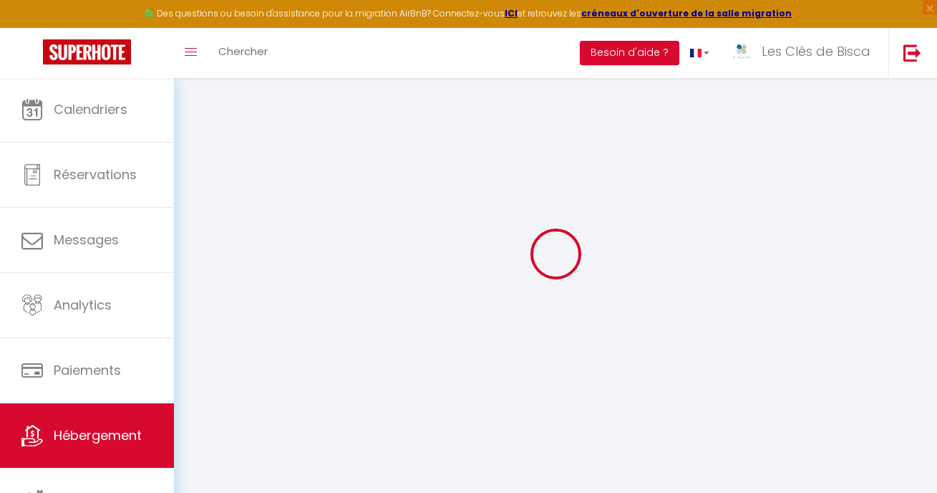
select select
checkbox input "false"
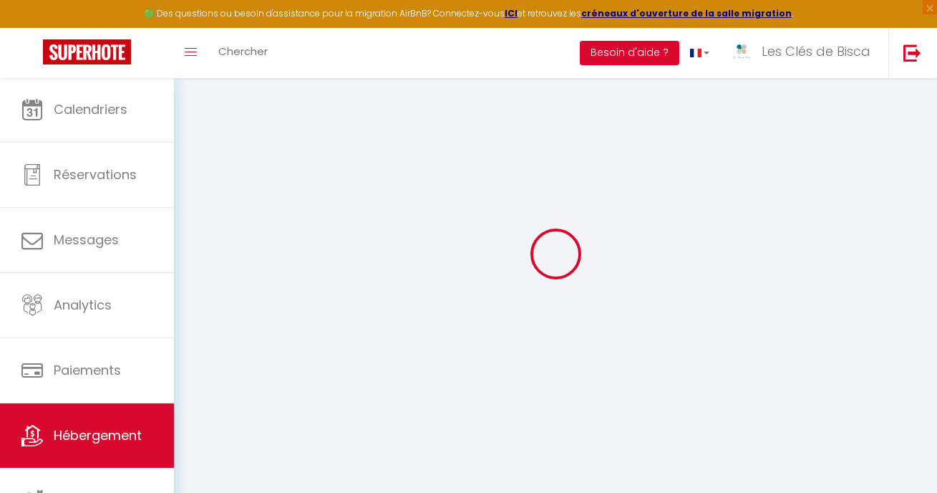
checkbox input "false"
select select
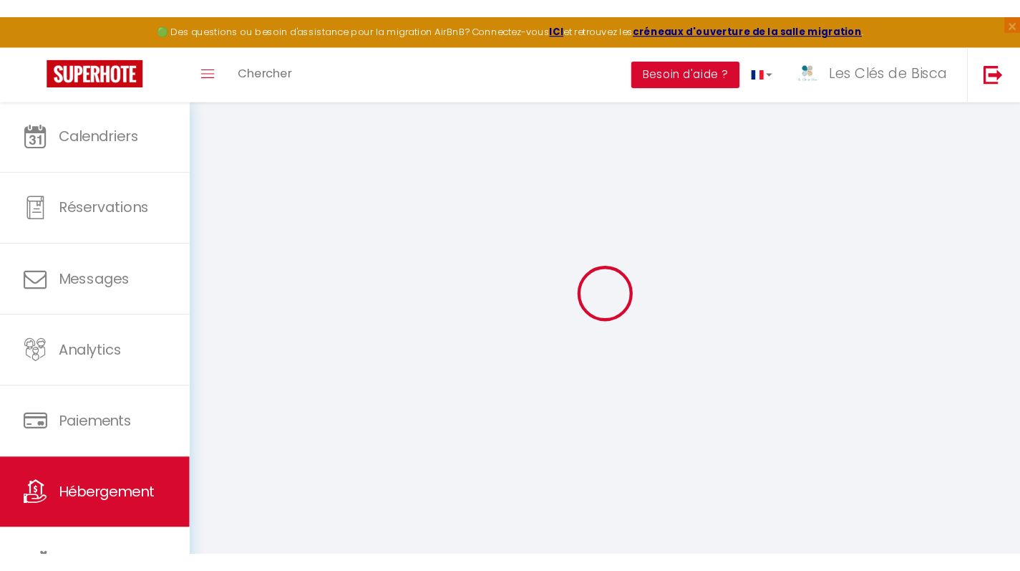
scroll to position [10, 0]
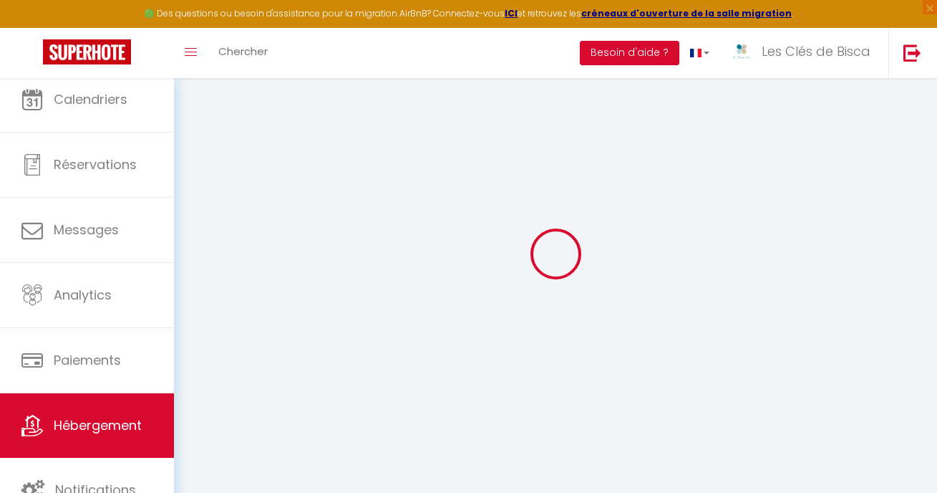
select select
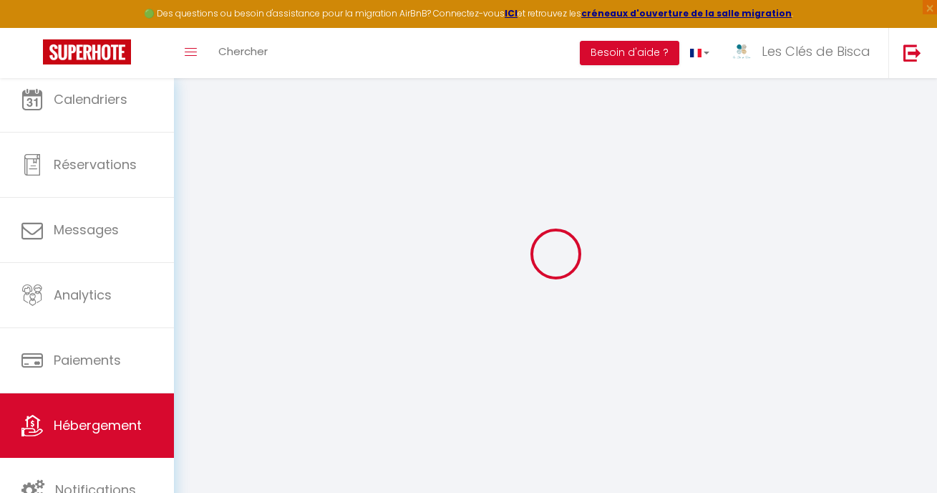
select select
checkbox input "false"
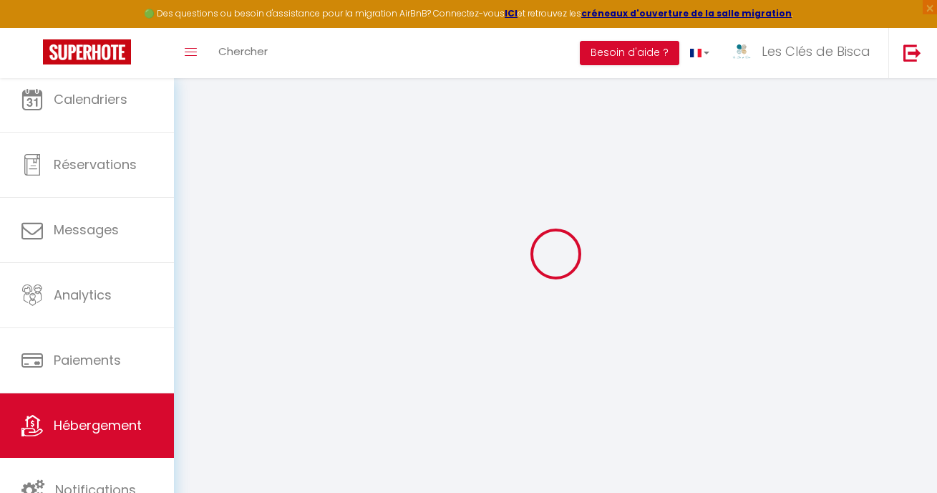
select select
type input "Vagues & Bord de Plage"
type input "55"
type input "90"
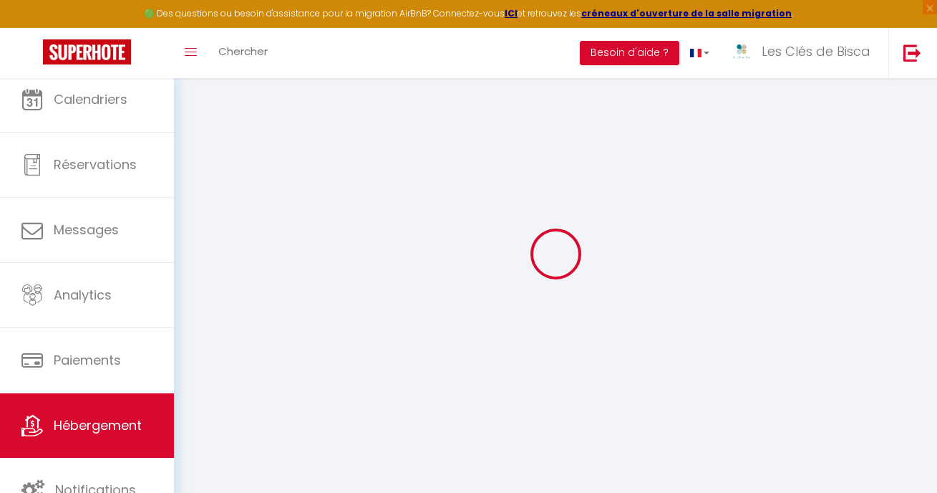
type input "7.2"
type input "6.19"
type input "500"
select select
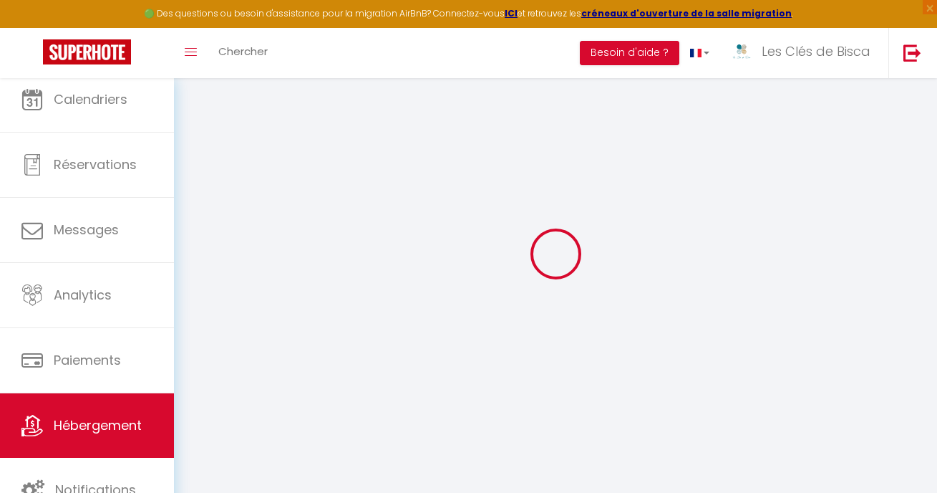
select select
type input "[STREET_ADDRESS]"
type input "40600"
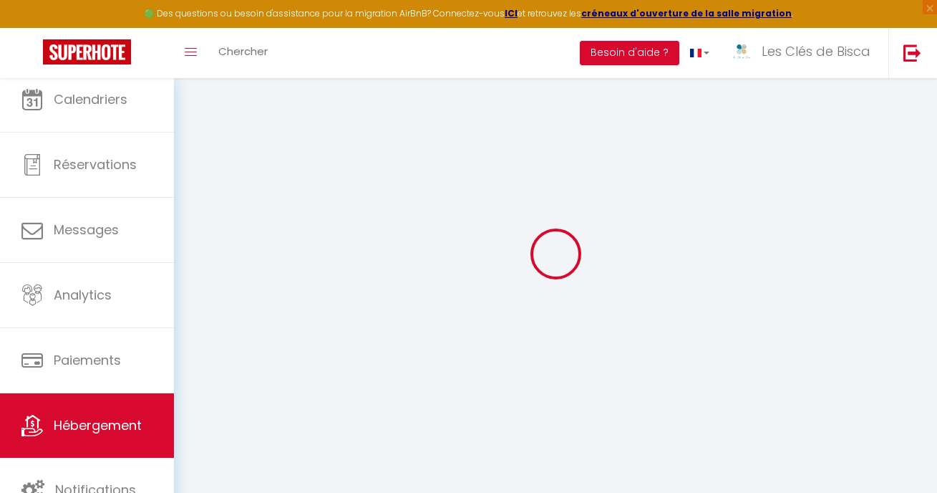
type input "Biscarrosse"
type input "[EMAIL_ADDRESS][DOMAIN_NAME]"
select select "5206"
checkbox input "false"
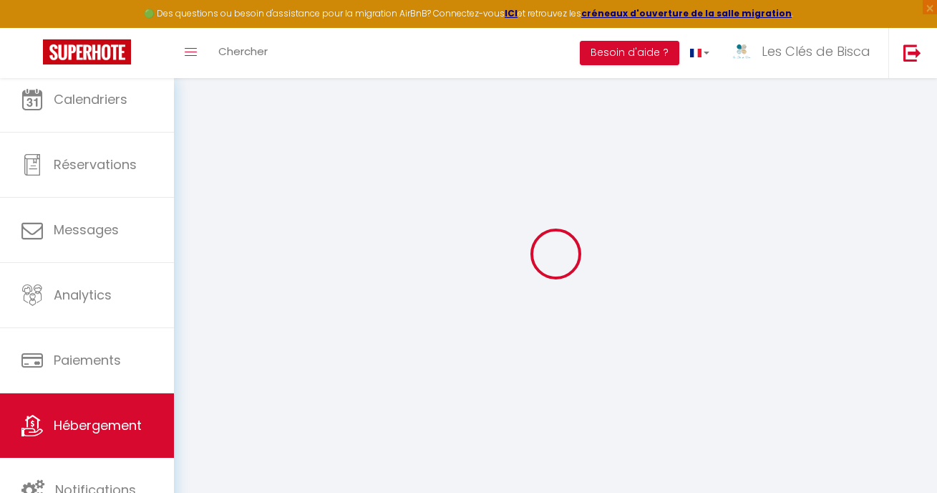
checkbox input "true"
checkbox input "false"
radio input "true"
type input "26.4"
type input "45"
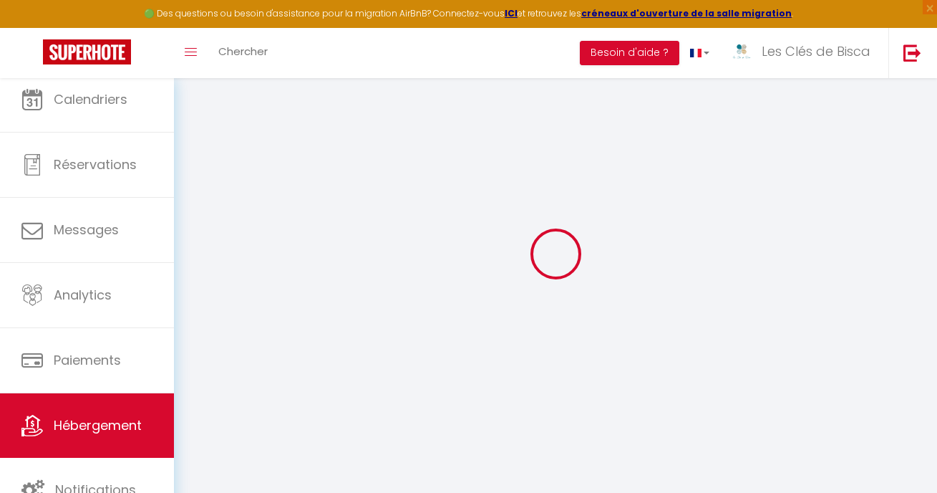
type input "0"
type input "45"
type input "0"
select select "33585"
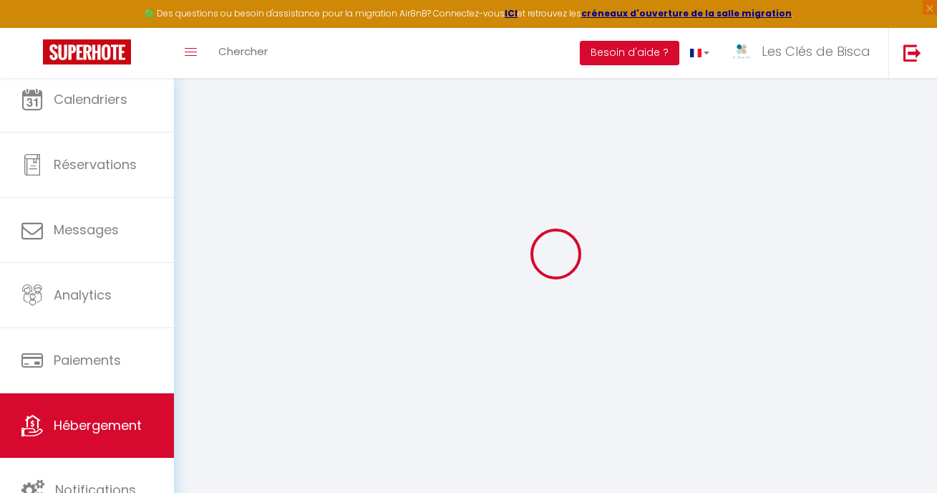
select select
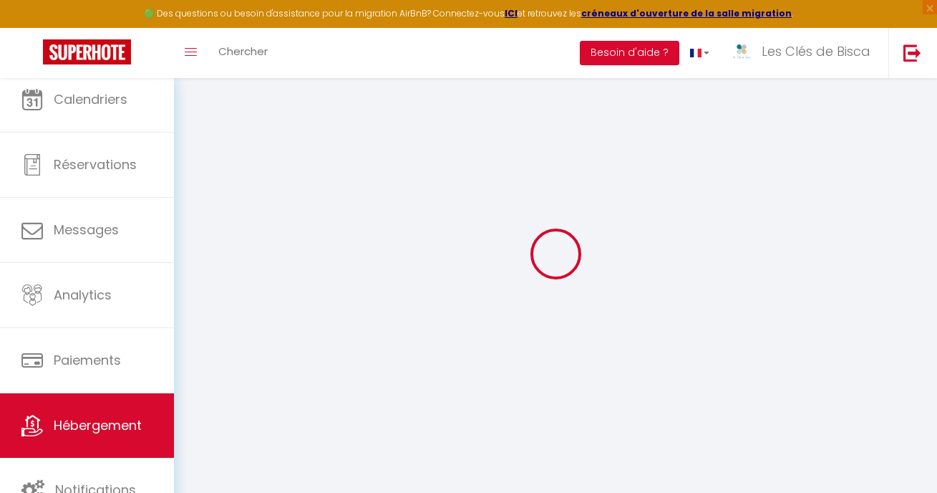
checkbox input "false"
checkbox input "true"
checkbox input "false"
select select
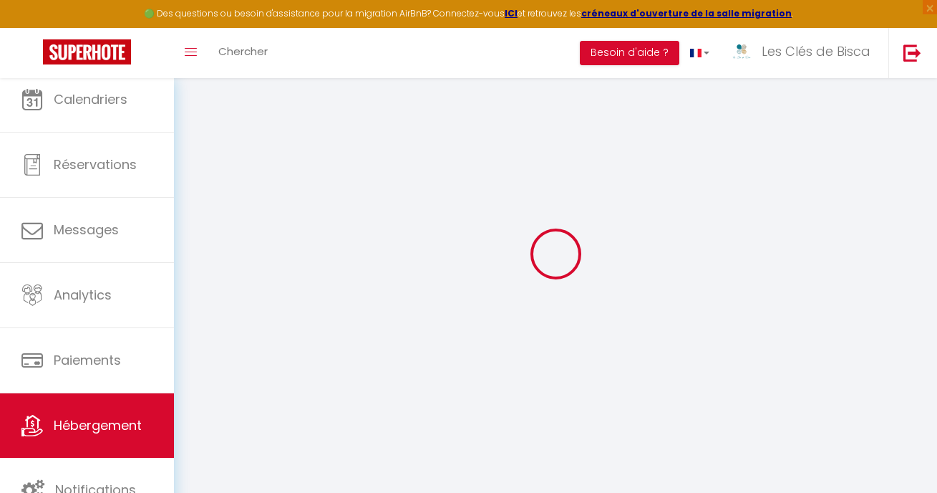
select select
checkbox input "false"
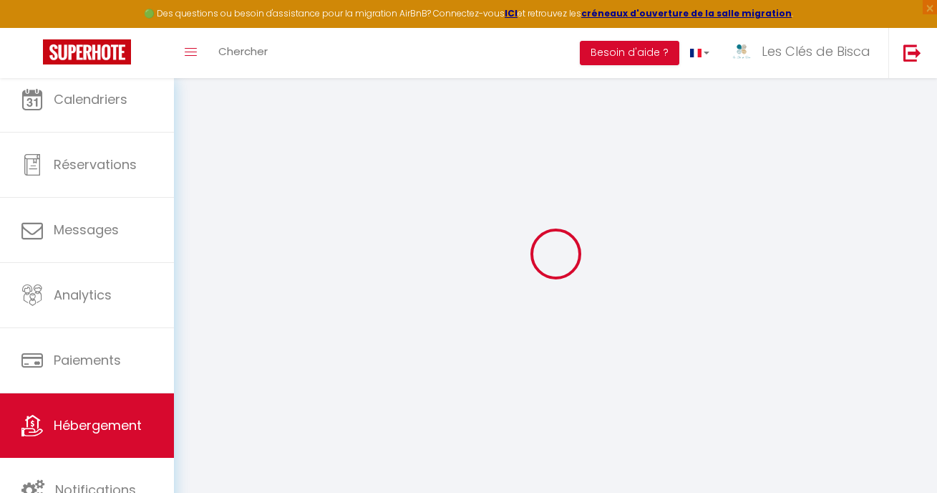
checkbox input "false"
checkbox input "true"
checkbox input "false"
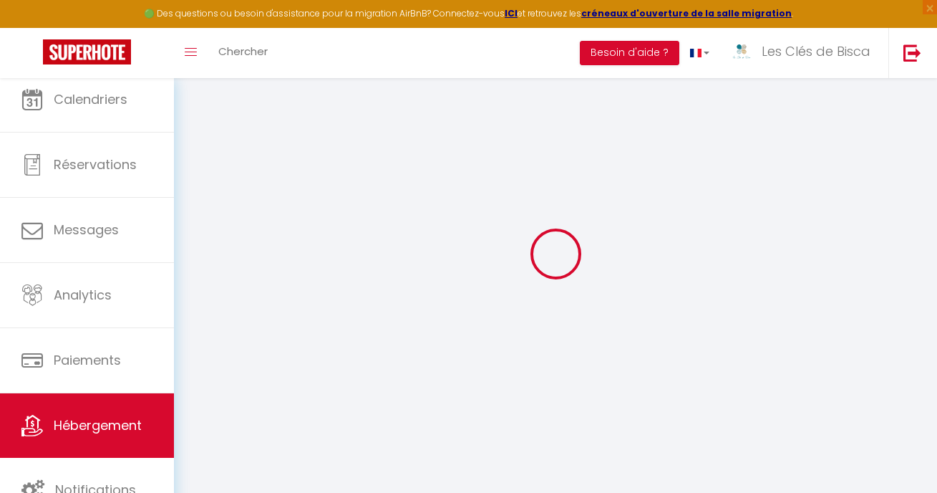
checkbox input "true"
checkbox input "false"
select select "17:00"
select select "00:00"
select select "09:00"
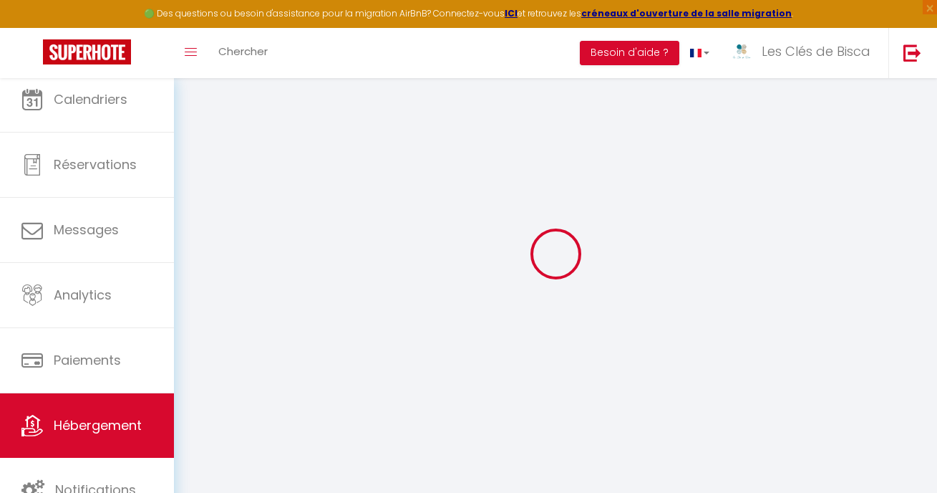
select select "30"
select select "120"
checkbox input "false"
checkbox input "true"
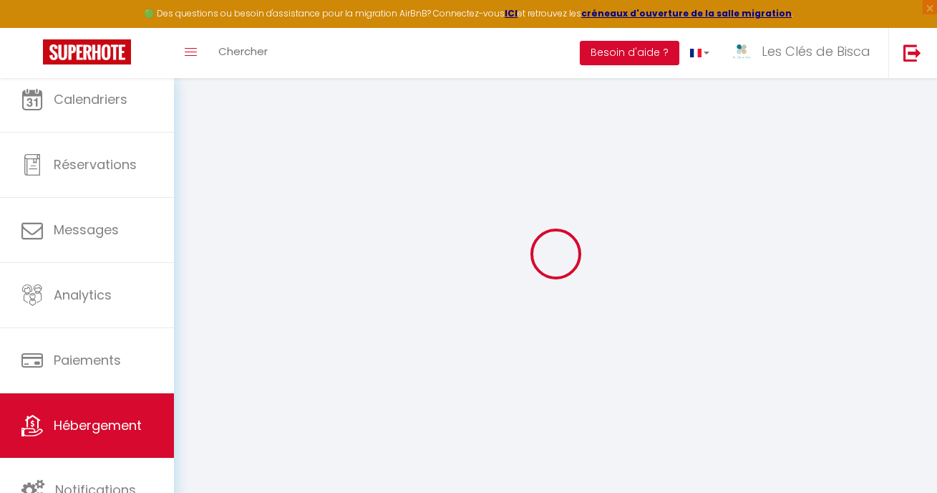
checkbox input "false"
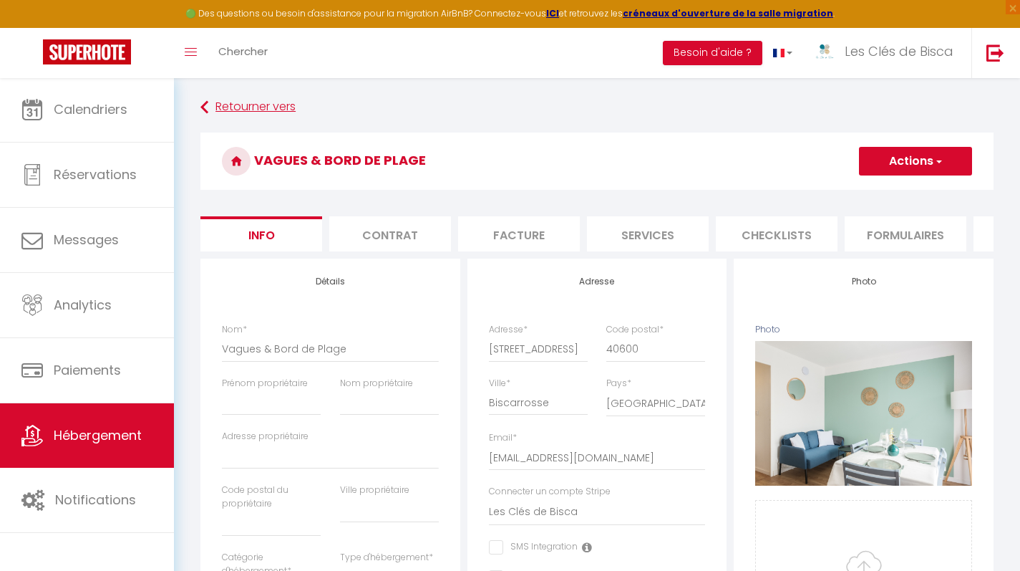
click at [587, 102] on link "Retourner vers" at bounding box center [596, 107] width 793 height 26
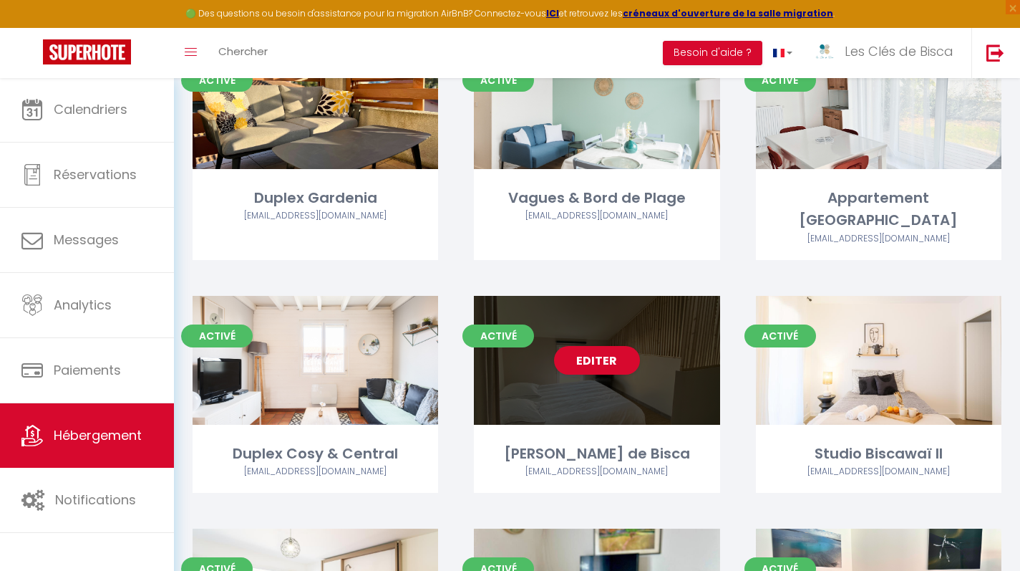
scroll to position [1021, 0]
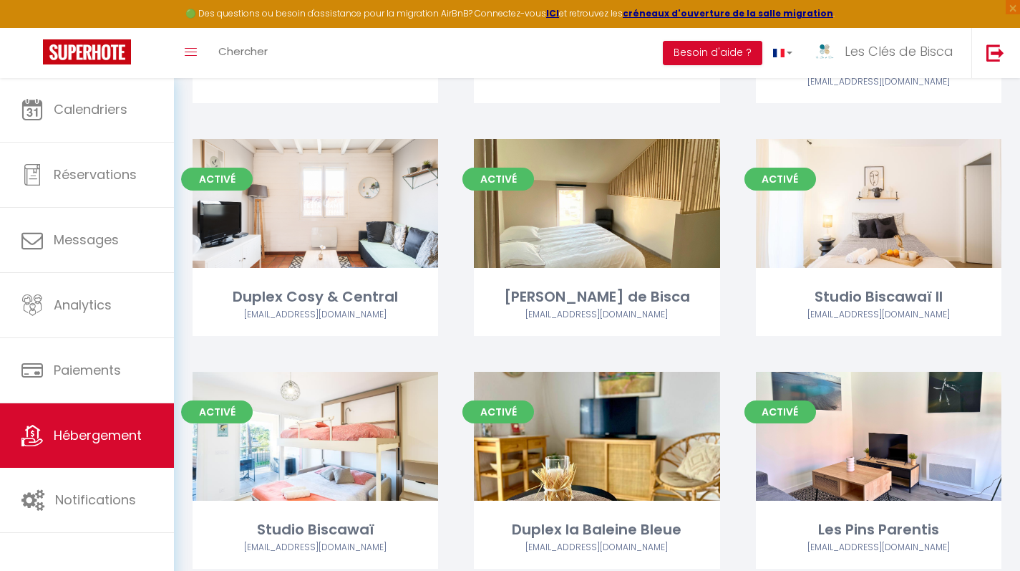
click at [600, 492] on div "Activé Editer Duplex la Baleine Bleue [EMAIL_ADDRESS][DOMAIN_NAME]" at bounding box center [596, 488] width 281 height 233
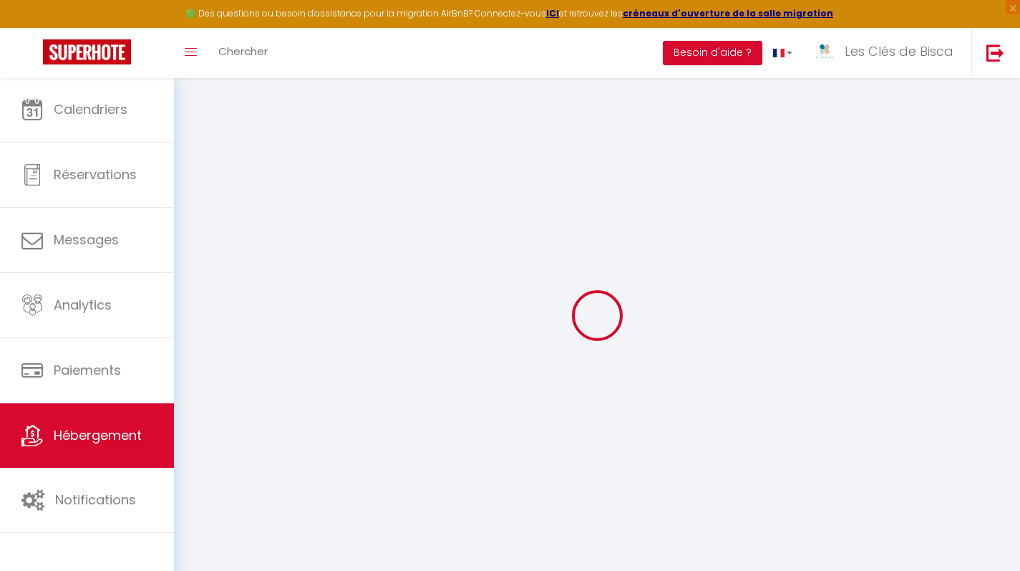
click at [110, 441] on span "Hébergement" at bounding box center [98, 435] width 88 height 18
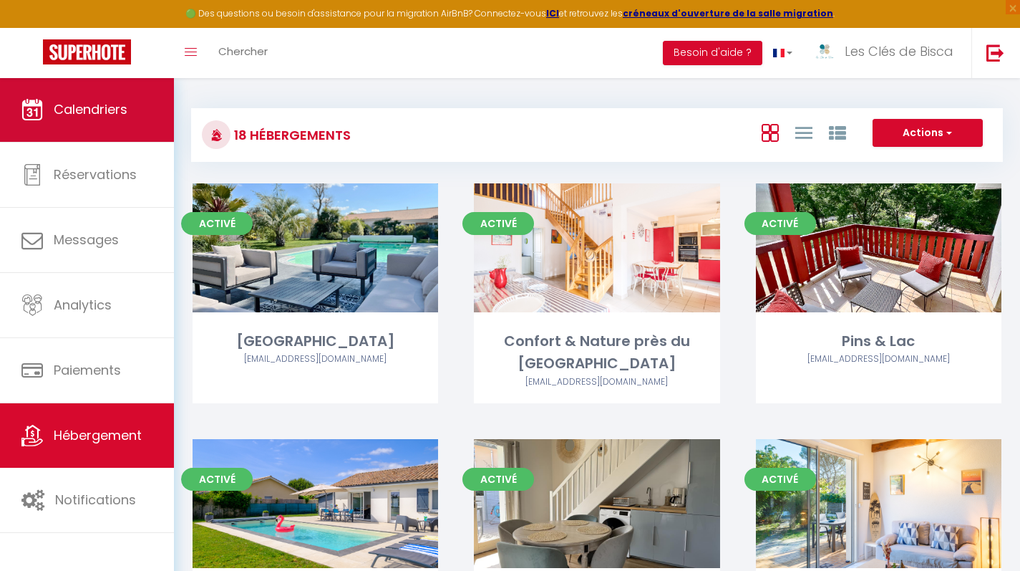
click at [55, 94] on link "Calendriers" at bounding box center [87, 109] width 174 height 64
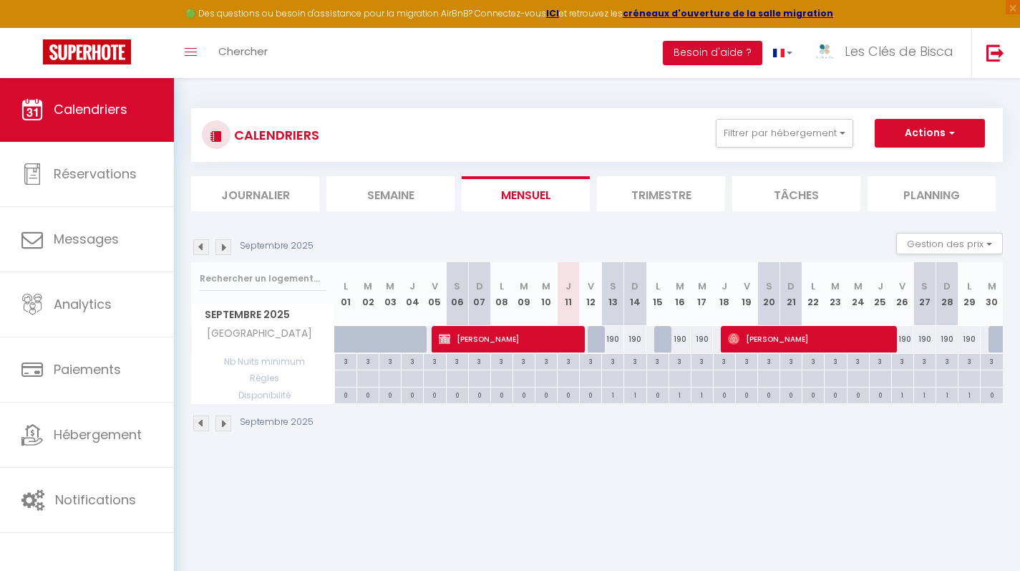
click at [601, 233] on div "Septembre 2025 Gestion des prix Nb Nuits minimum Règles Disponibilité" at bounding box center [597, 247] width 812 height 29
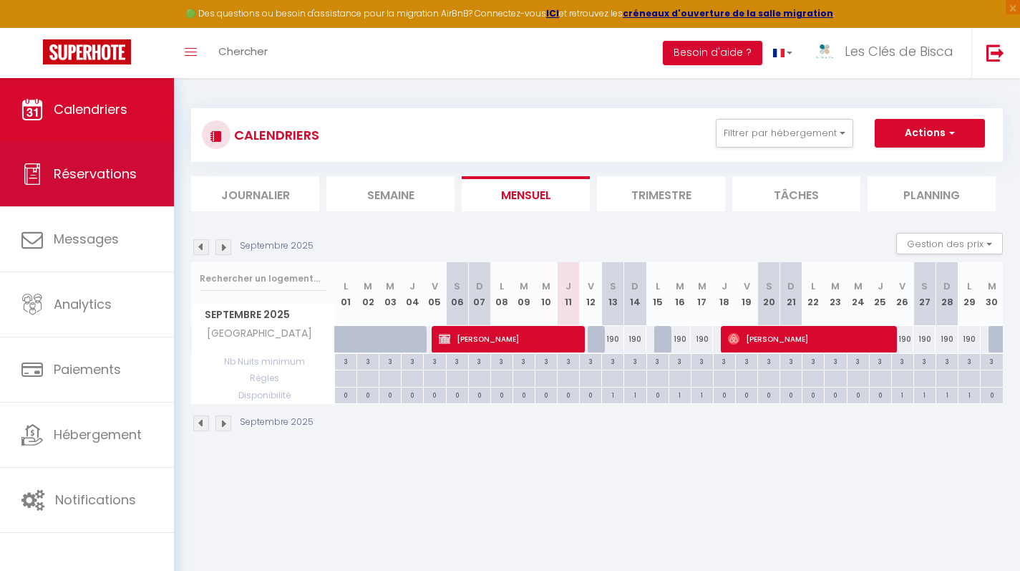
click at [115, 203] on link "Réservations" at bounding box center [87, 174] width 174 height 64
select select "not_cancelled"
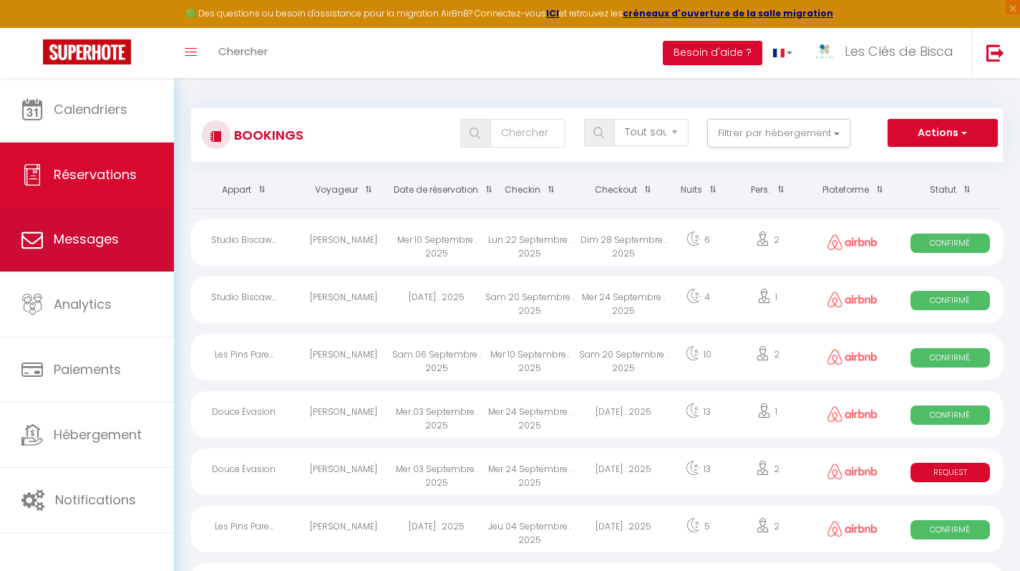
click at [102, 264] on link "Messages" at bounding box center [87, 239] width 174 height 64
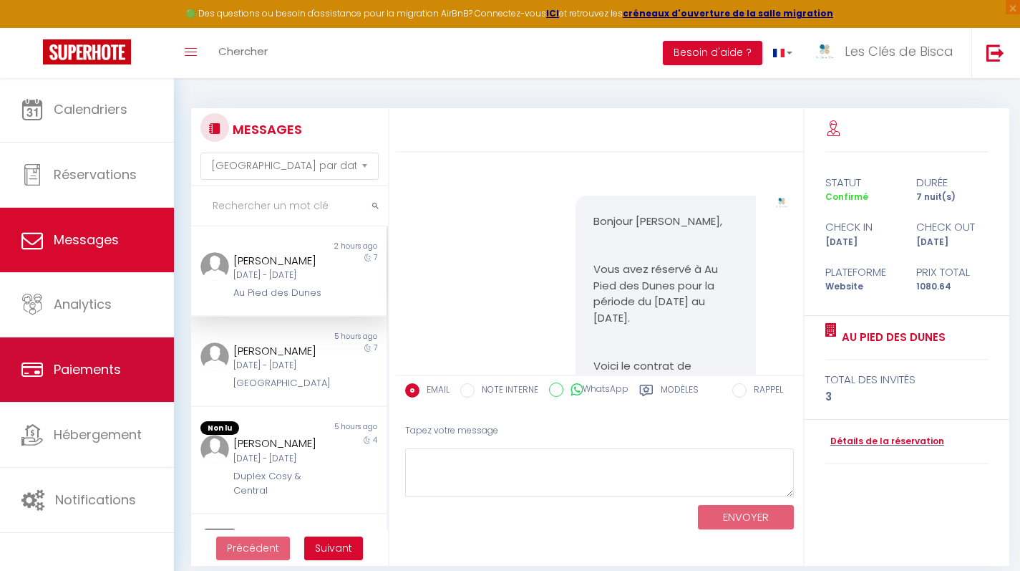
scroll to position [3050, 0]
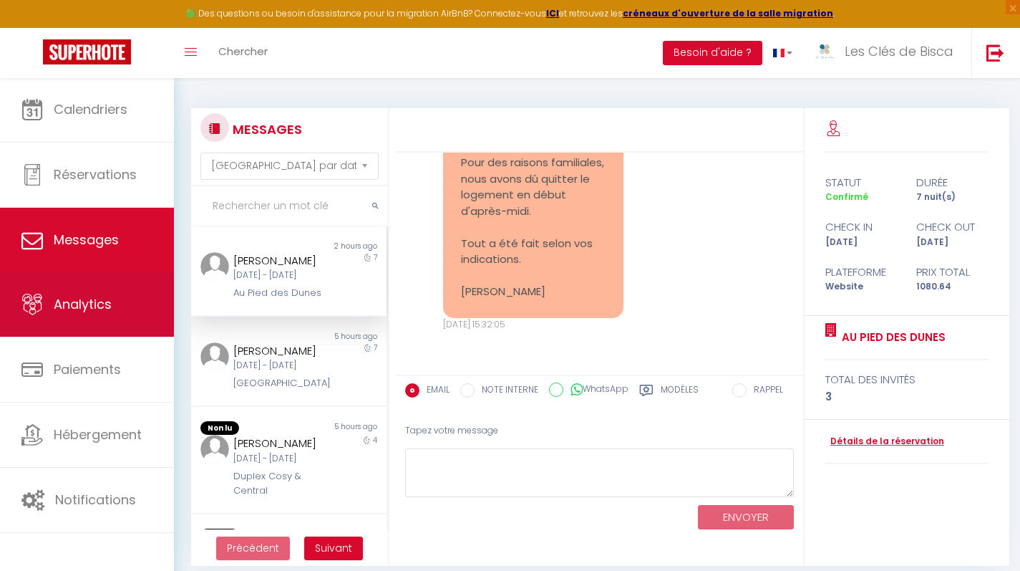
click at [115, 318] on link "Analytics" at bounding box center [87, 304] width 174 height 64
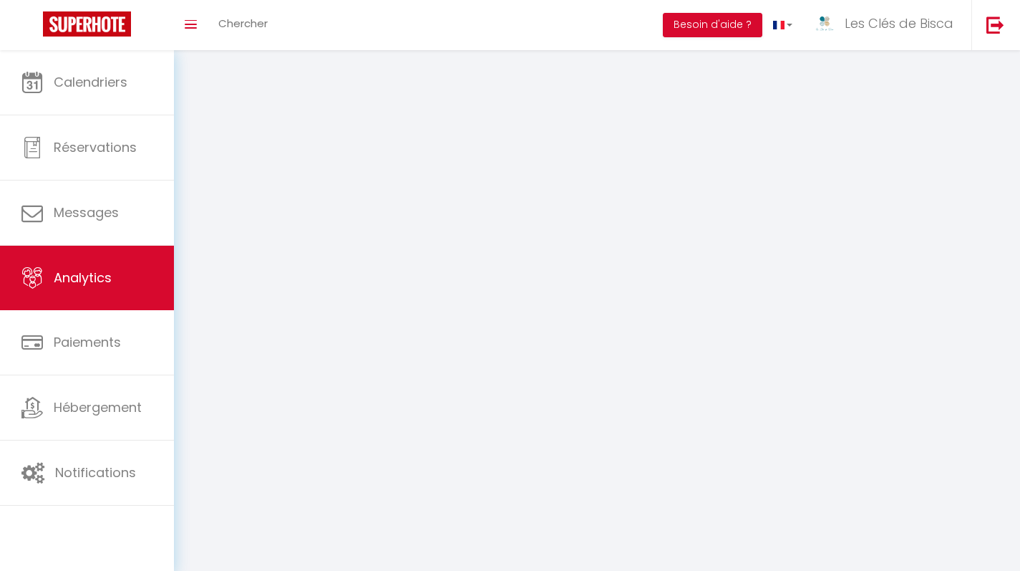
select select "2025"
select select "9"
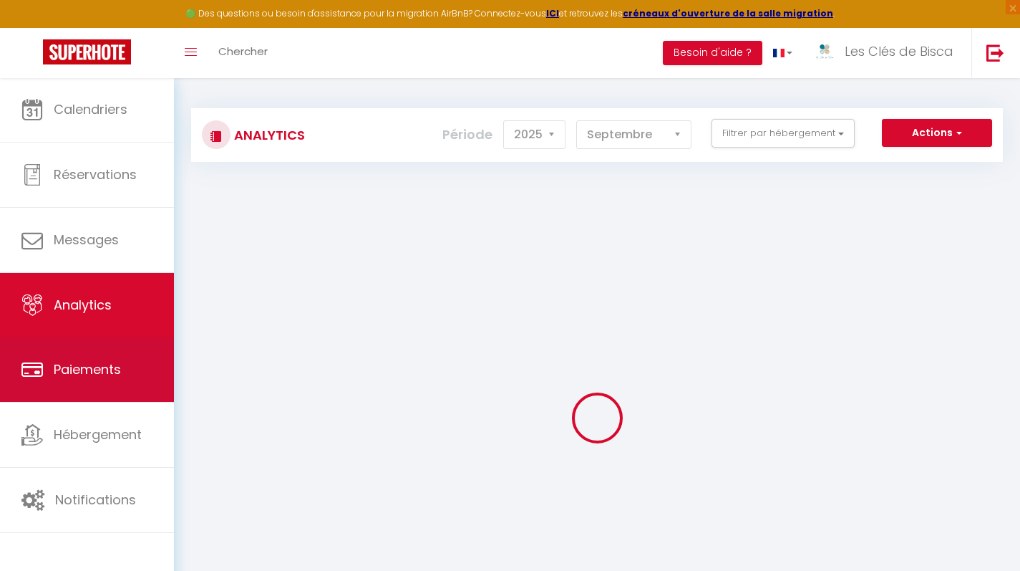
click at [108, 367] on span "Paiements" at bounding box center [87, 369] width 67 height 18
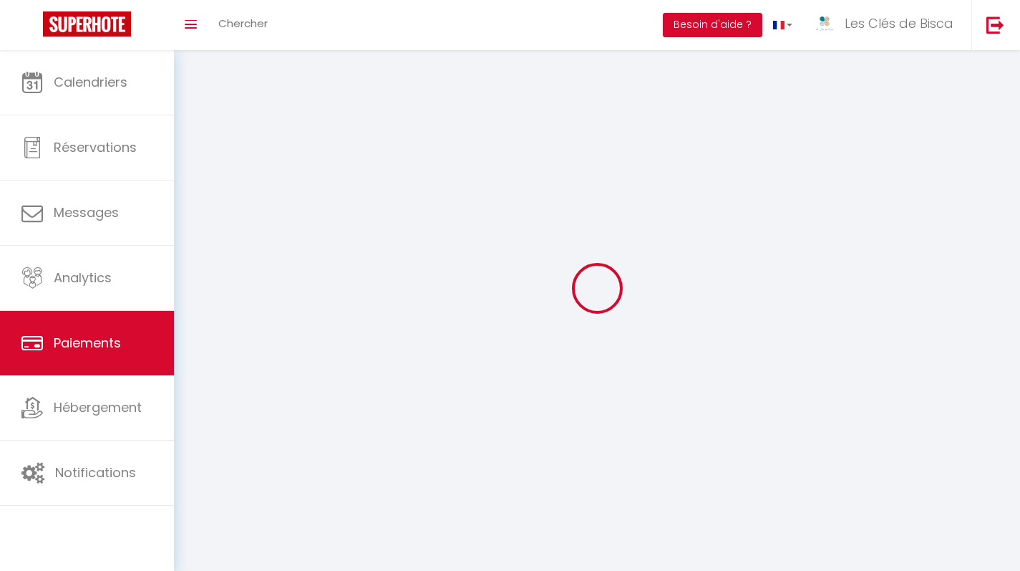
select select "2"
select select "0"
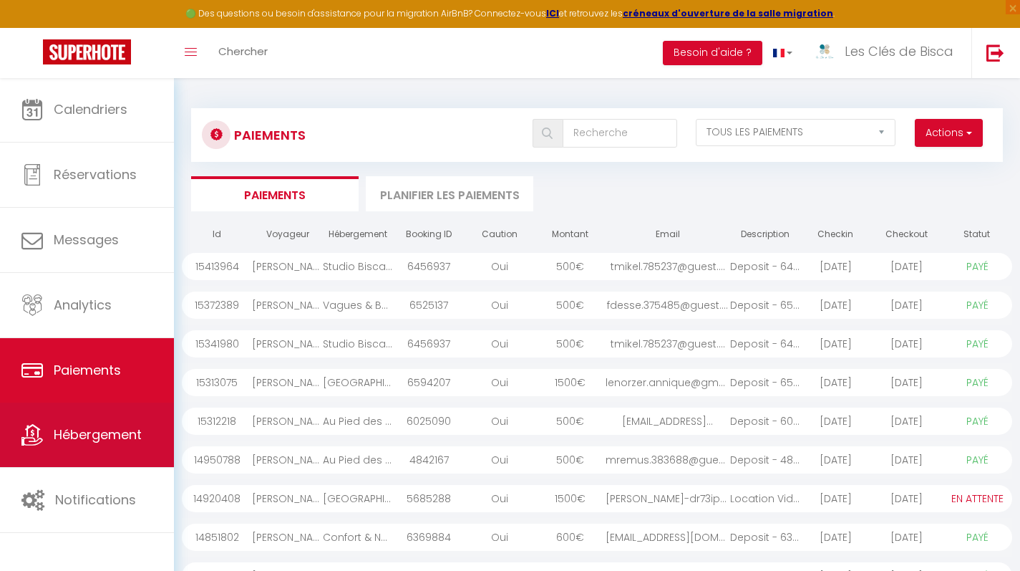
click at [129, 442] on span "Hébergement" at bounding box center [98, 434] width 88 height 18
